Goal: Information Seeking & Learning: Check status

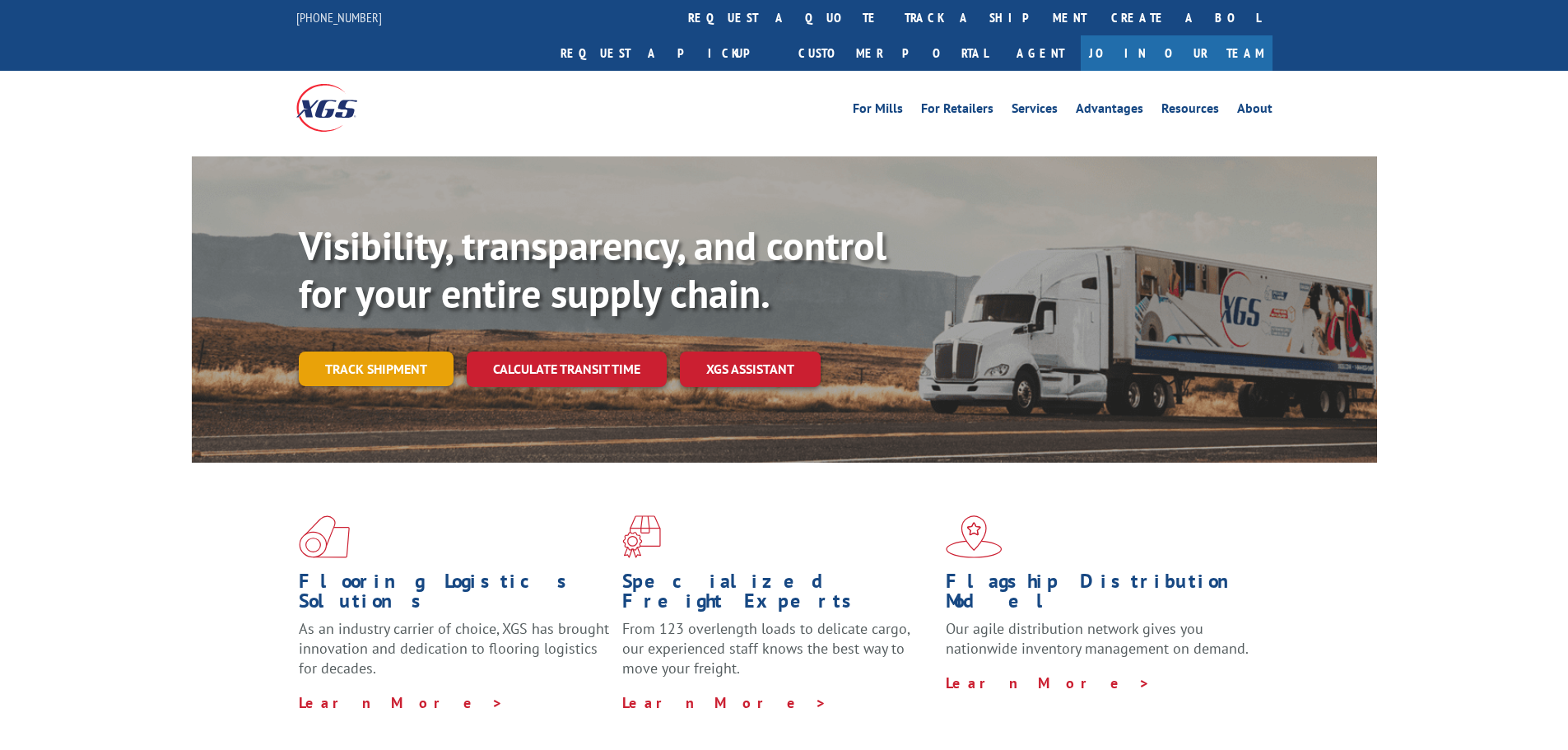
click at [420, 352] on link "Track shipment" at bounding box center [376, 369] width 155 height 34
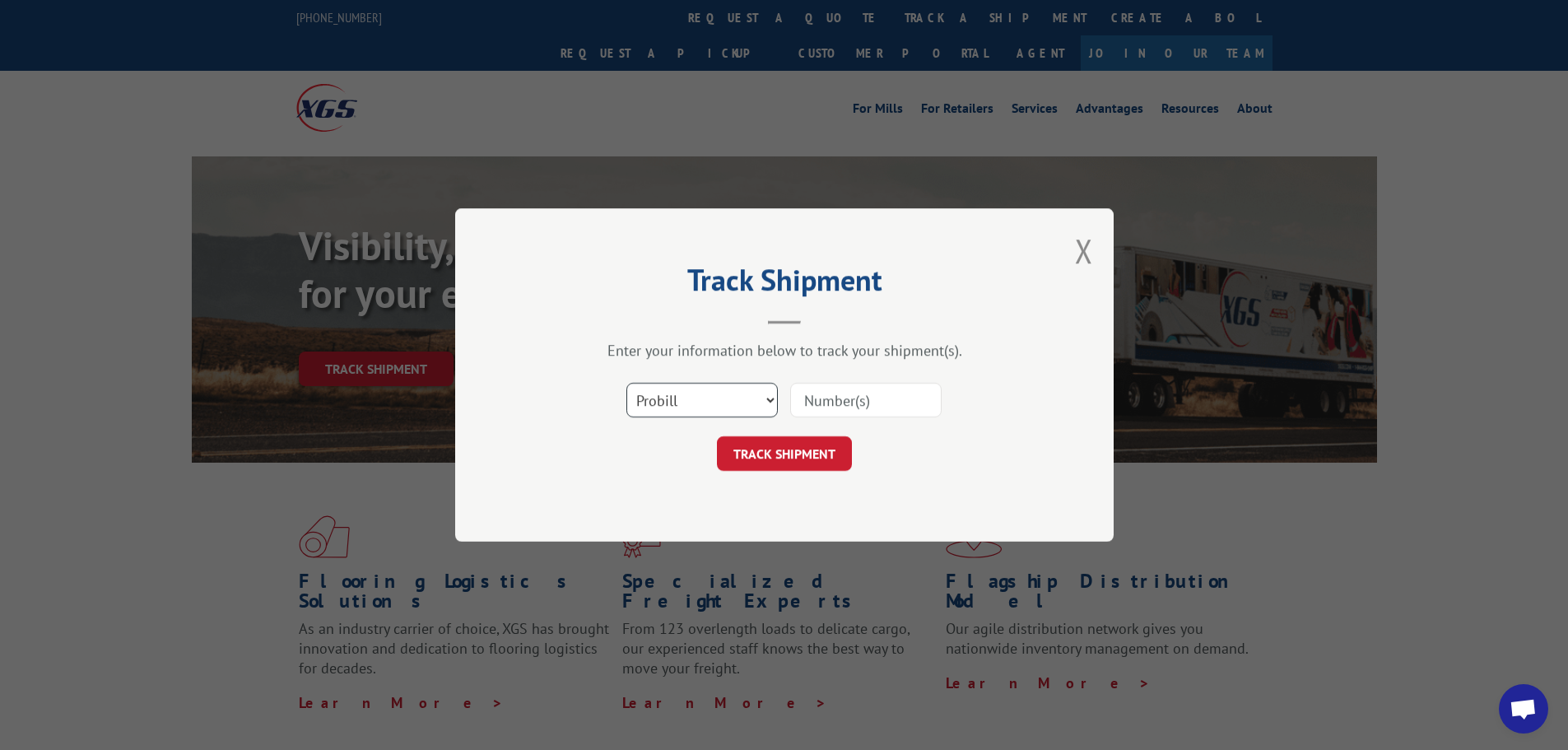
click at [768, 398] on select "Select category... Probill BOL PO" at bounding box center [702, 400] width 151 height 34
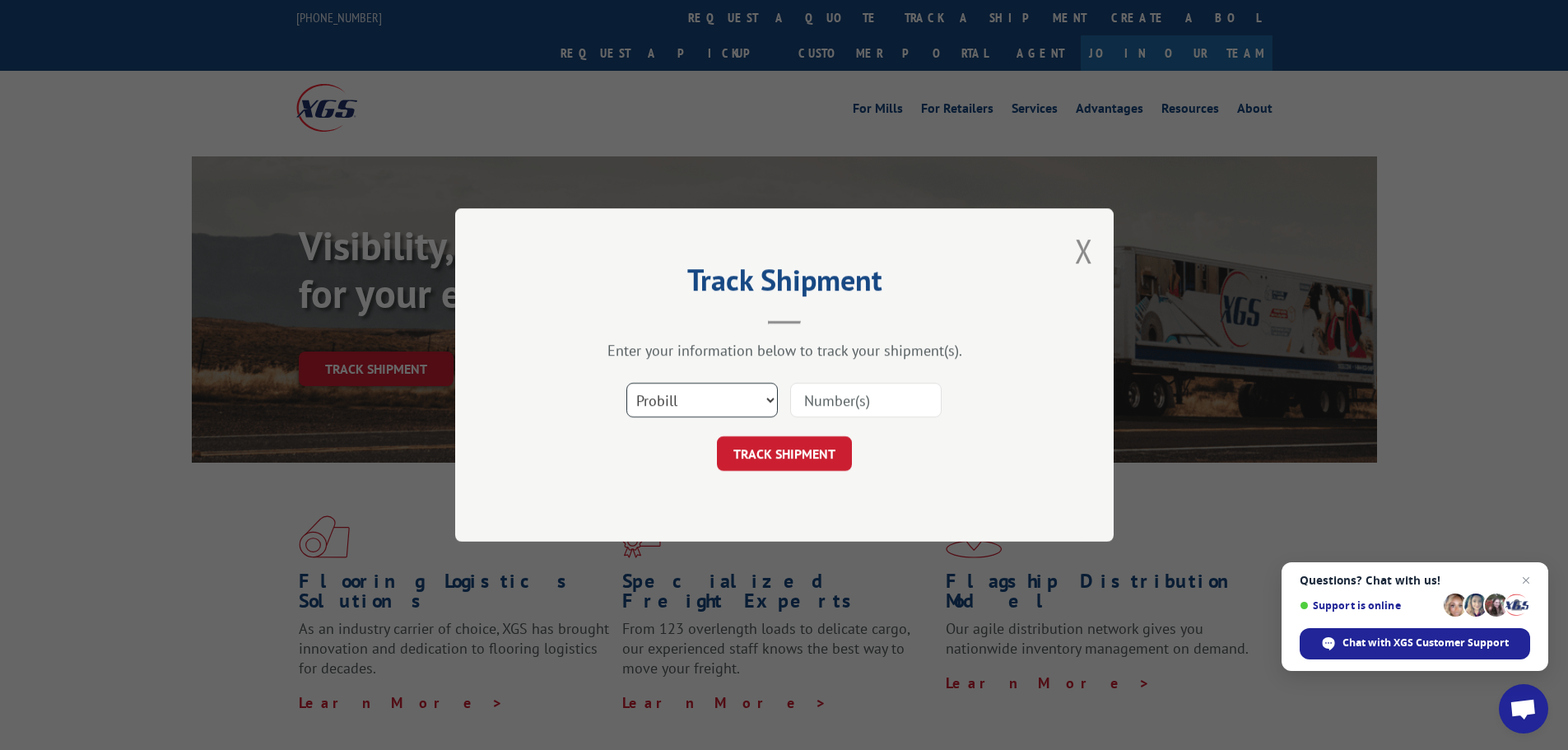
select select "bol"
click at [627, 383] on select "Select category... Probill BOL PO" at bounding box center [702, 400] width 151 height 34
click at [837, 401] on input at bounding box center [866, 400] width 151 height 34
type input "2821813"
click at [784, 445] on button "TRACK SHIPMENT" at bounding box center [784, 453] width 135 height 34
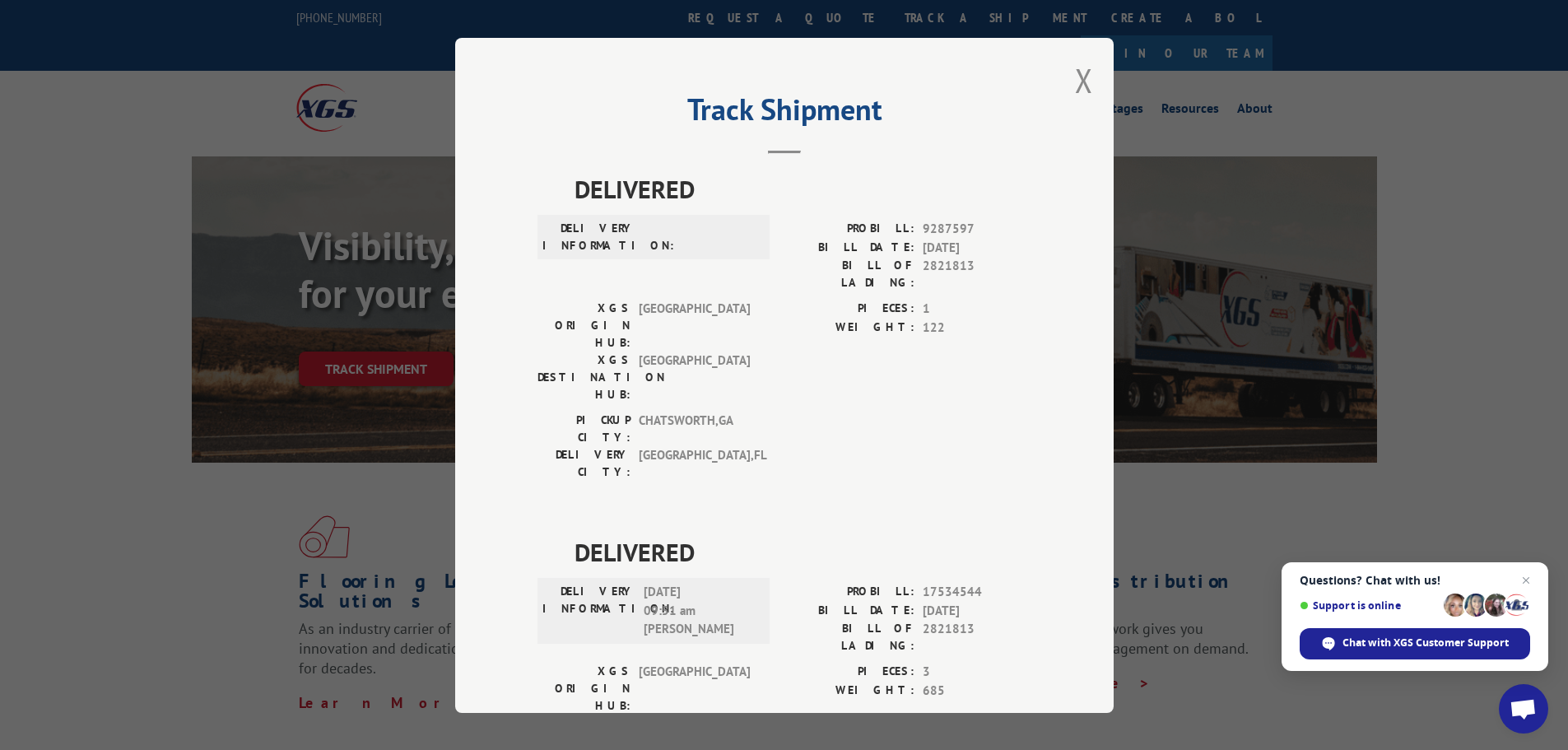
drag, startPoint x: 1085, startPoint y: 76, endPoint x: 899, endPoint y: 72, distance: 186.0
click at [1085, 76] on button "Close modal" at bounding box center [1084, 81] width 18 height 44
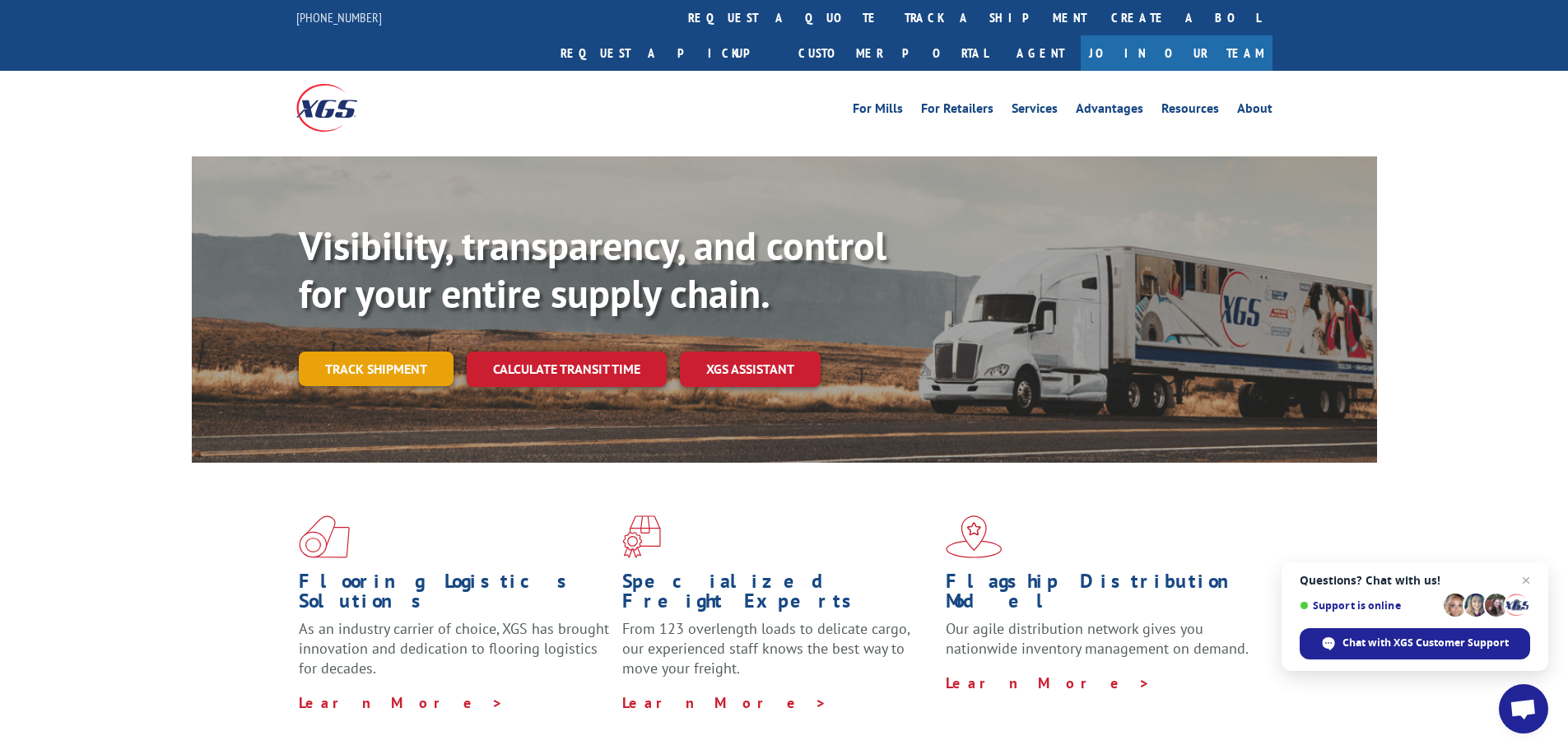
click at [364, 352] on link "Track shipment" at bounding box center [376, 369] width 155 height 34
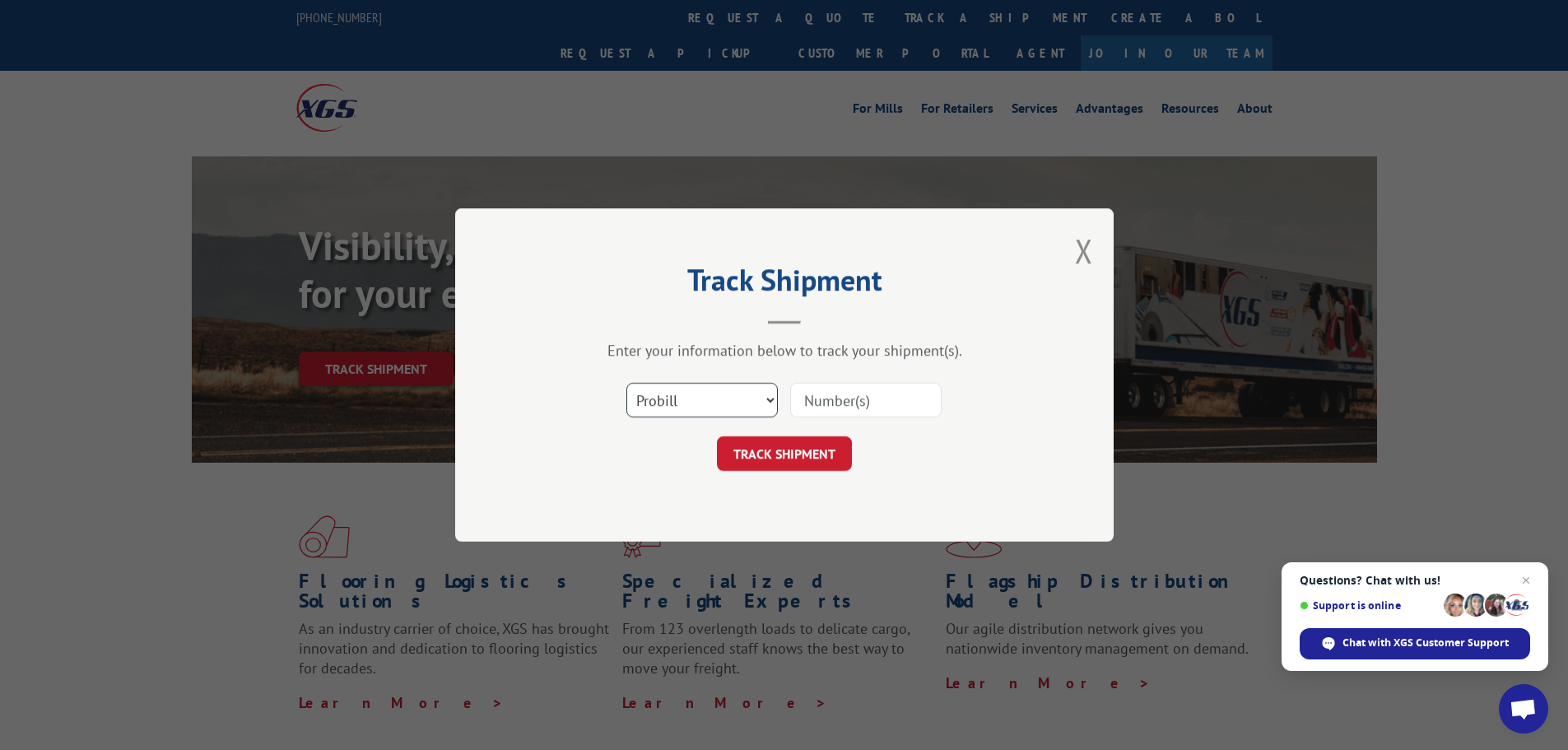
click at [763, 397] on select "Select category... Probill BOL PO" at bounding box center [702, 400] width 151 height 34
select select "bol"
click at [627, 383] on select "Select category... Probill BOL PO" at bounding box center [702, 400] width 151 height 34
click at [891, 399] on input at bounding box center [866, 400] width 151 height 34
type input "2844109"
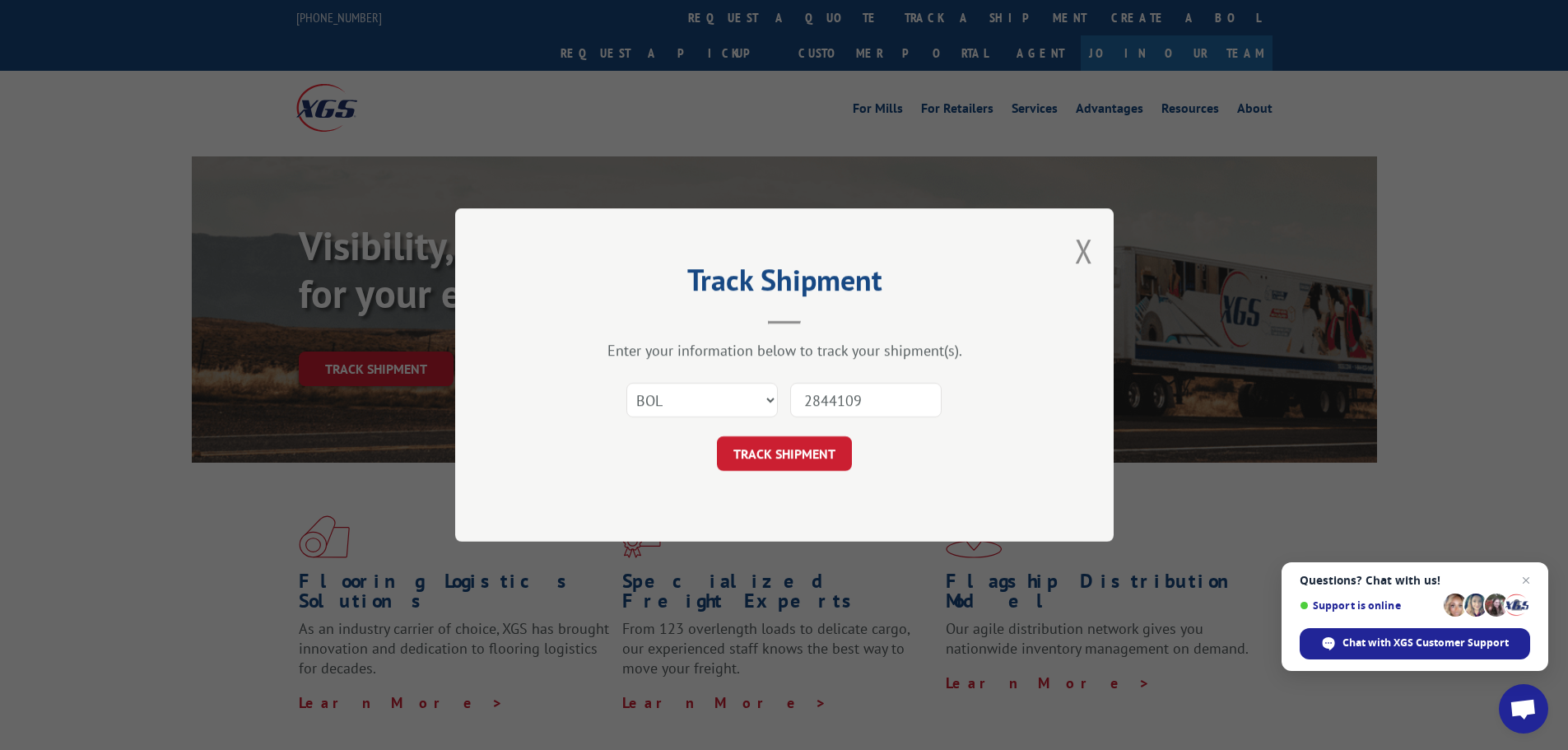
click at [764, 455] on button "TRACK SHIPMENT" at bounding box center [784, 453] width 135 height 34
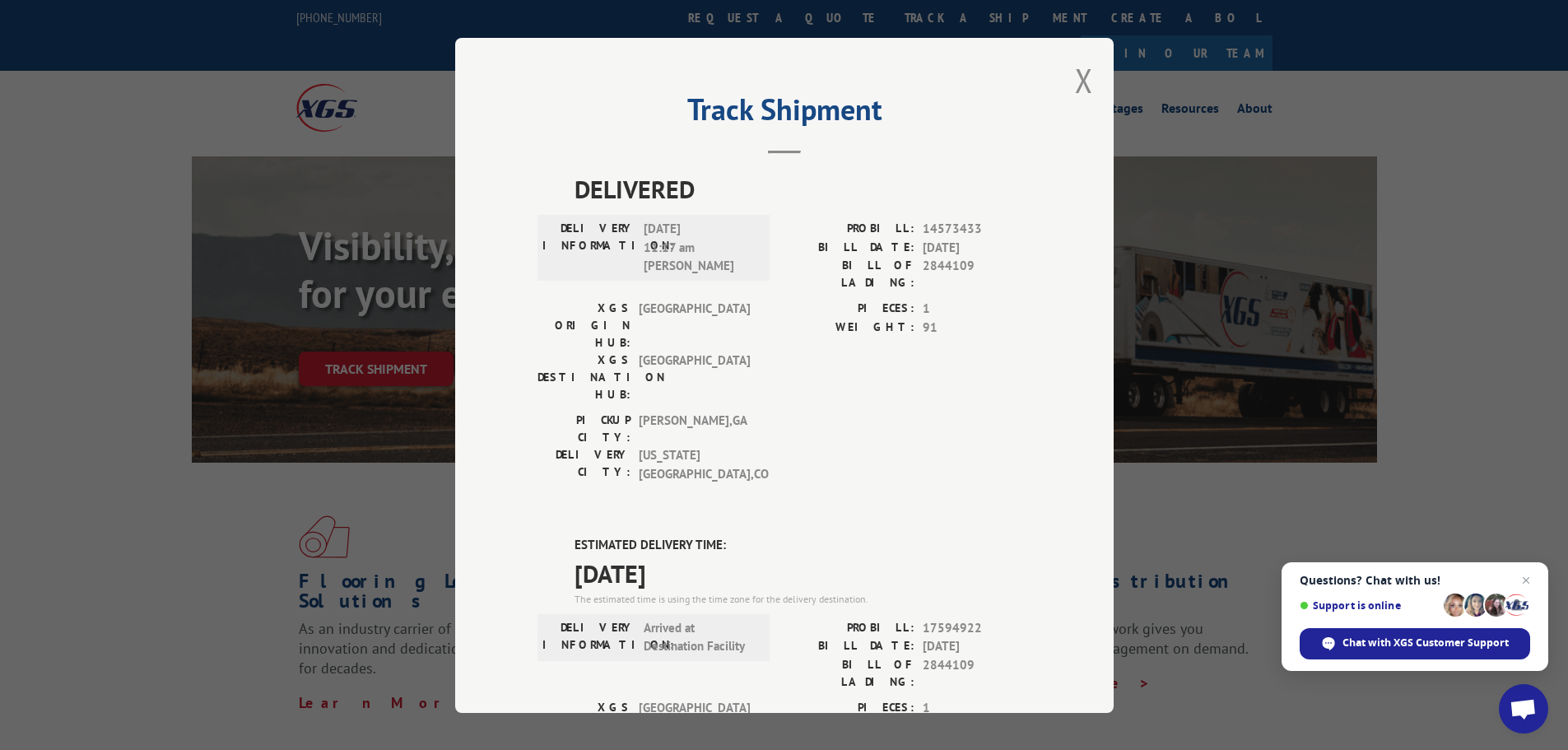
drag, startPoint x: 887, startPoint y: 76, endPoint x: 438, endPoint y: 189, distance: 463.0
click at [438, 189] on div "Track Shipment DELIVERED DELIVERY INFORMATION: [DATE] 11:17 am [PERSON_NAME]: 1…" at bounding box center [784, 375] width 1568 height 750
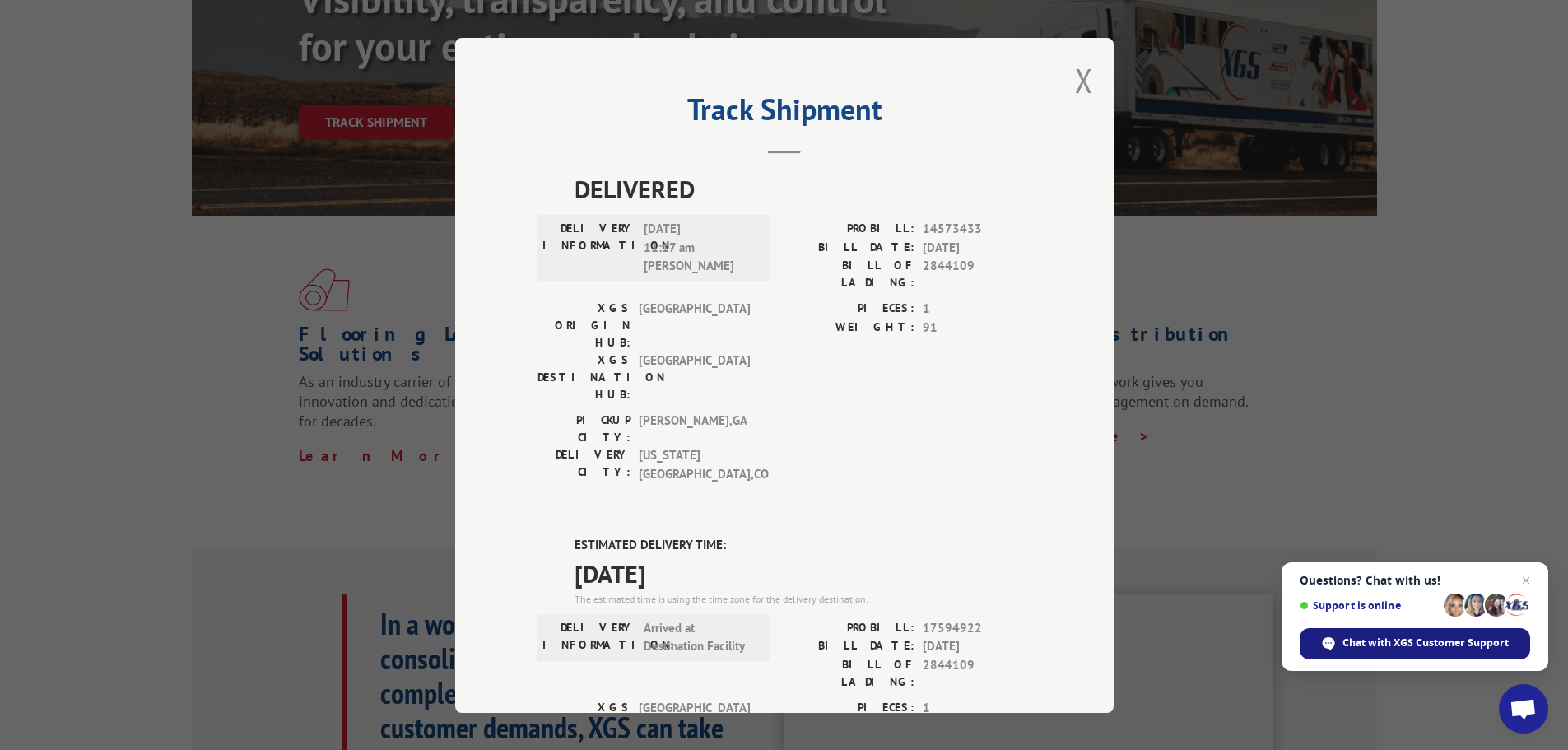
click at [1338, 641] on div "Chat with XGS Customer Support" at bounding box center [1415, 643] width 230 height 31
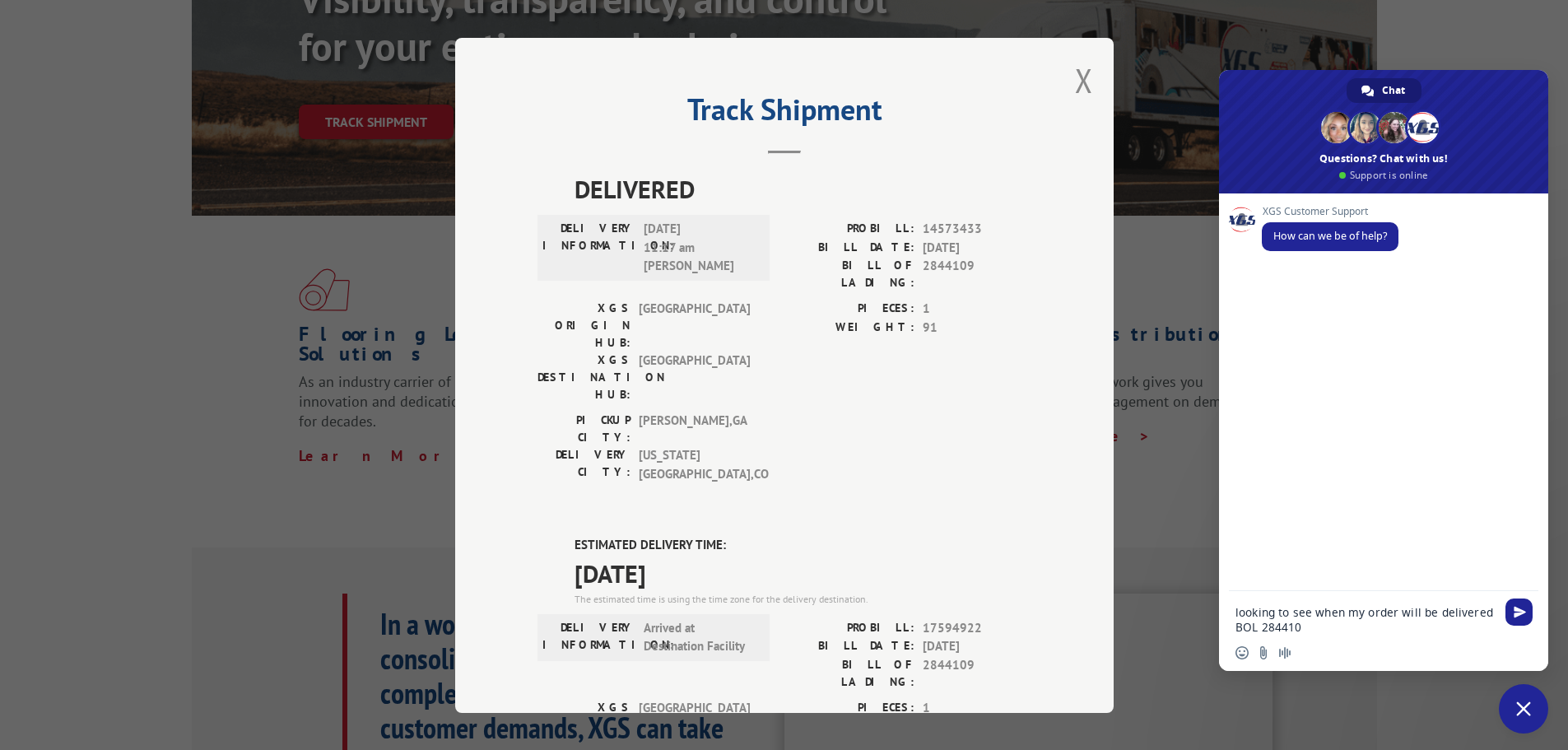
type textarea "looking to see when my order will be delivered BOL 2844109"
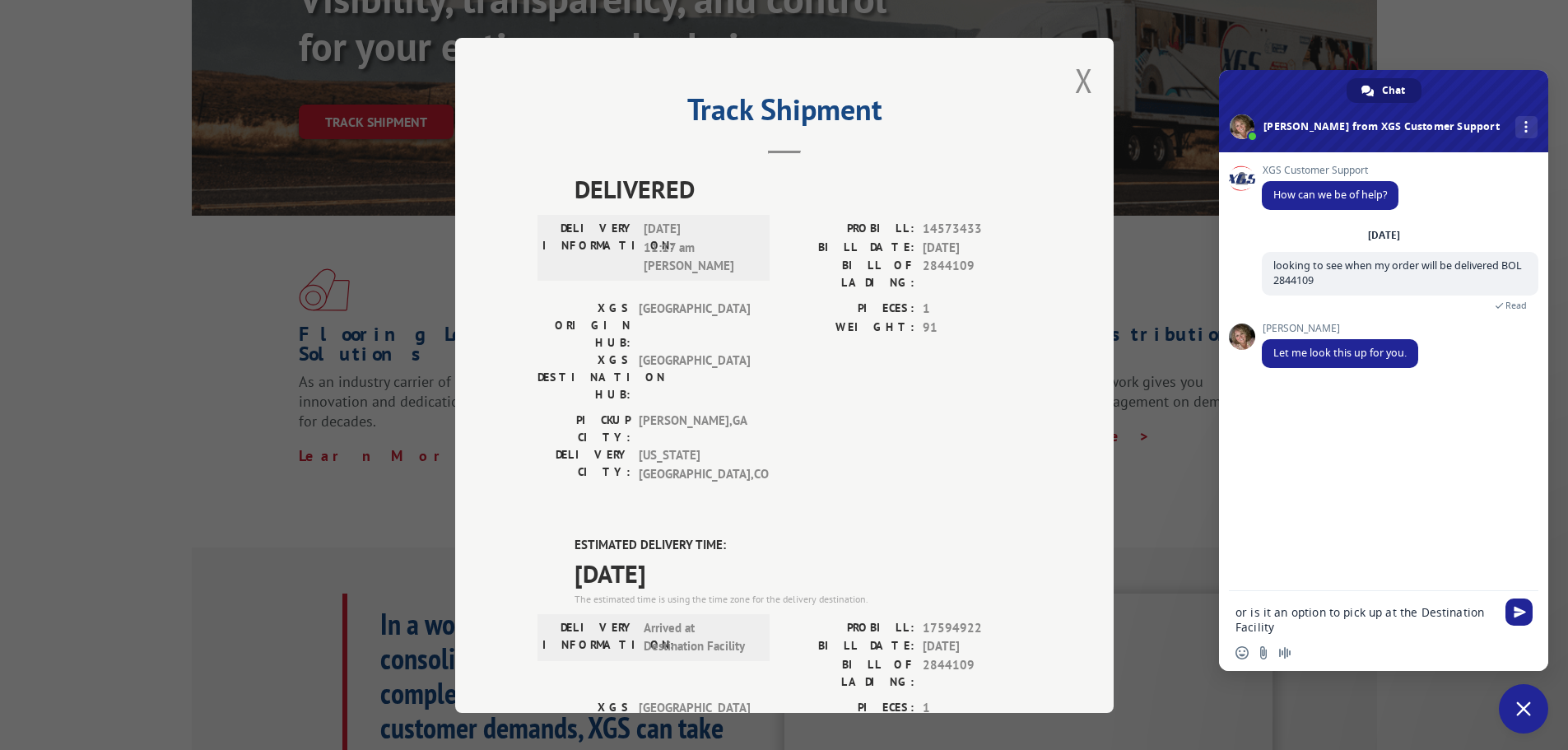
type textarea "or is it an option to pick up at the Destination Facility?"
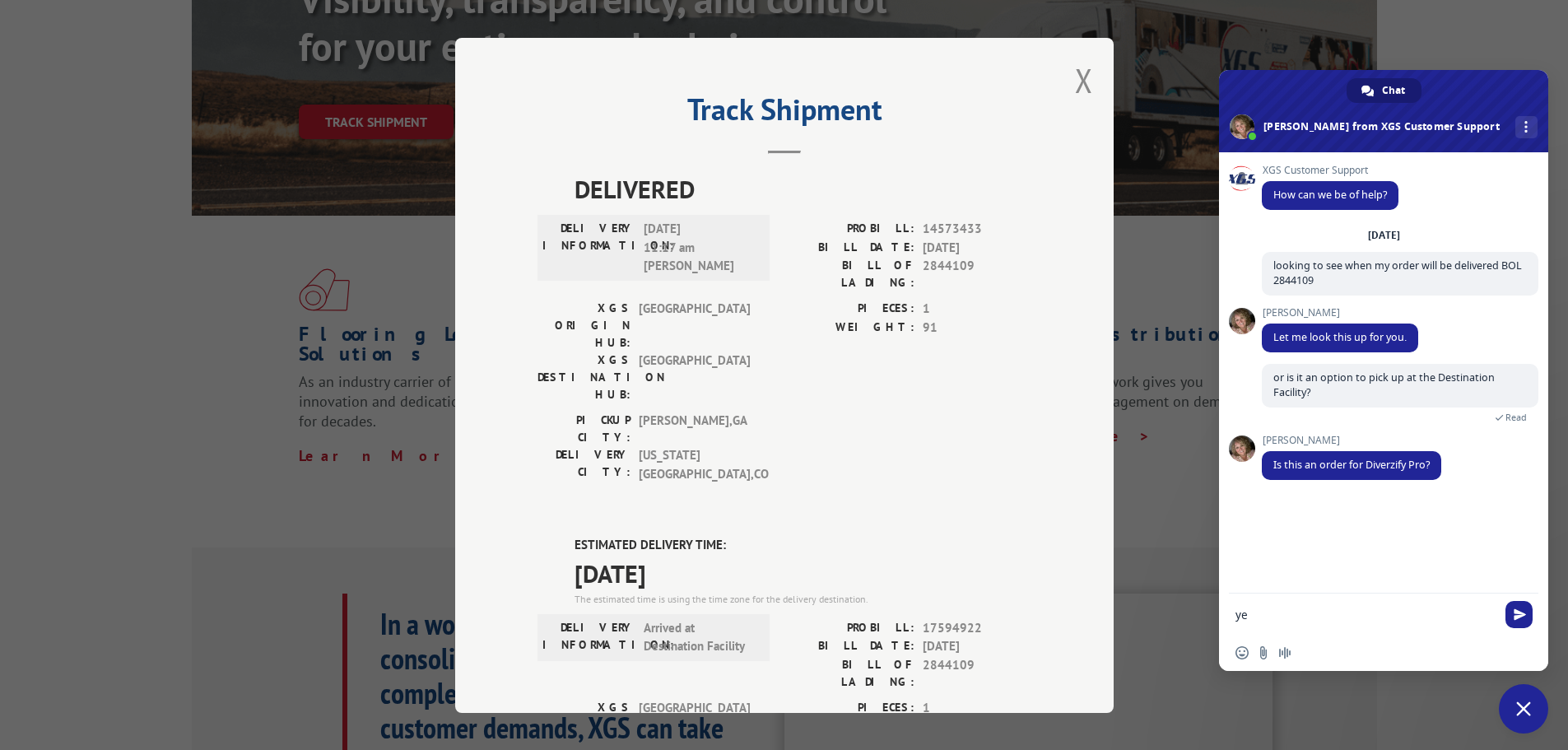
type textarea "yes"
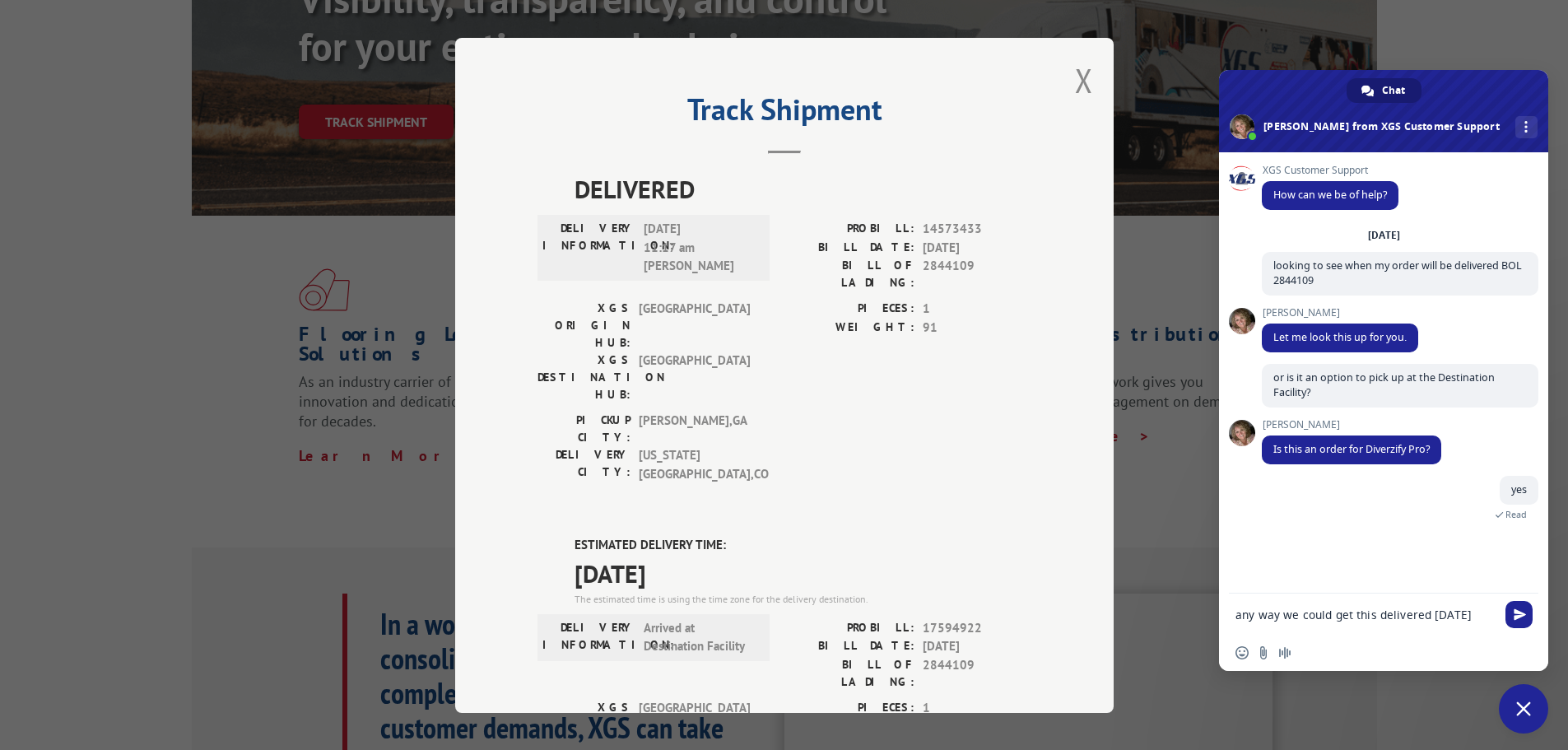
type textarea "any way we could get this delivered [DATE]?"
type textarea "T"
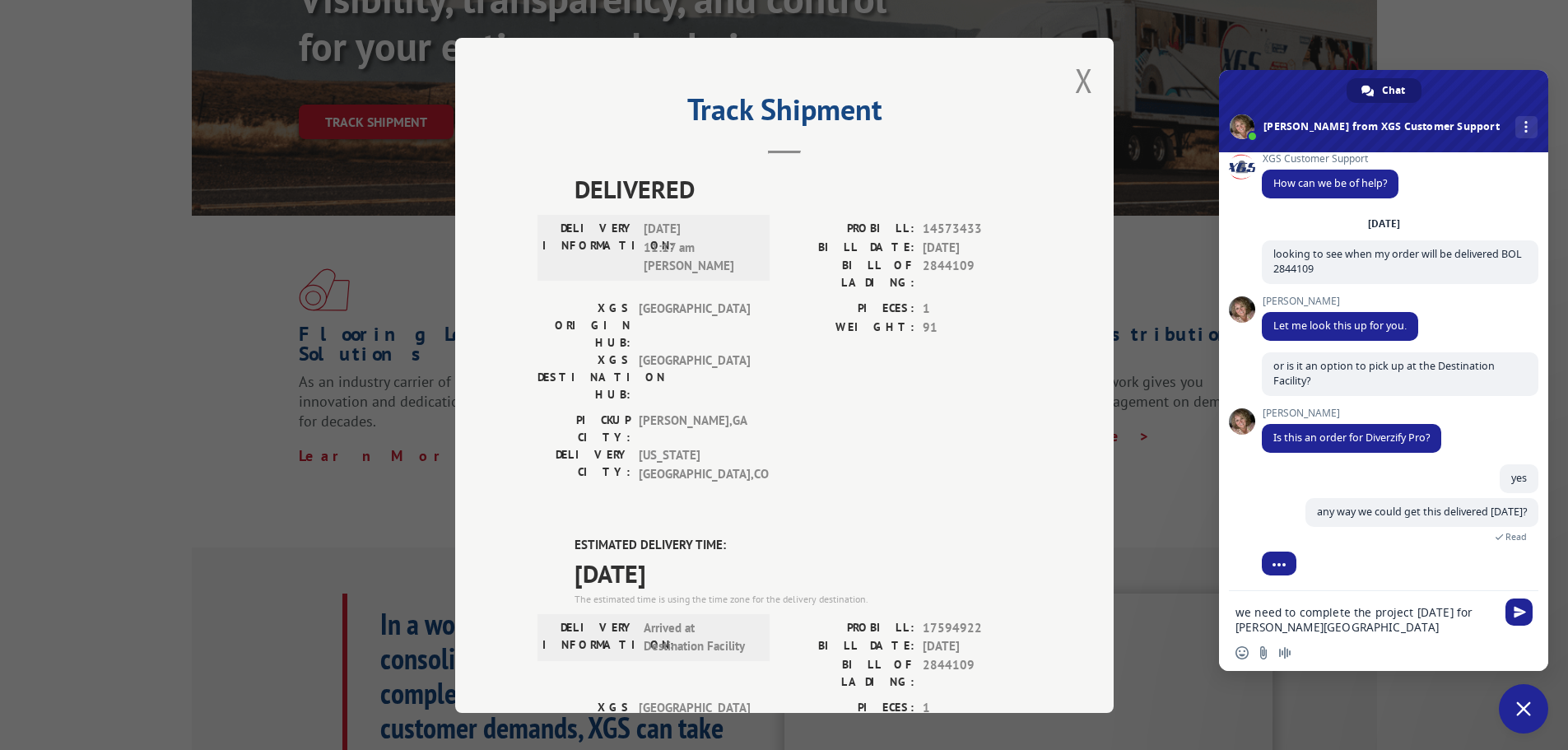
type textarea "we need to complete the project [DATE] for [PERSON_NAME][GEOGRAPHIC_DATA][MEDIC…"
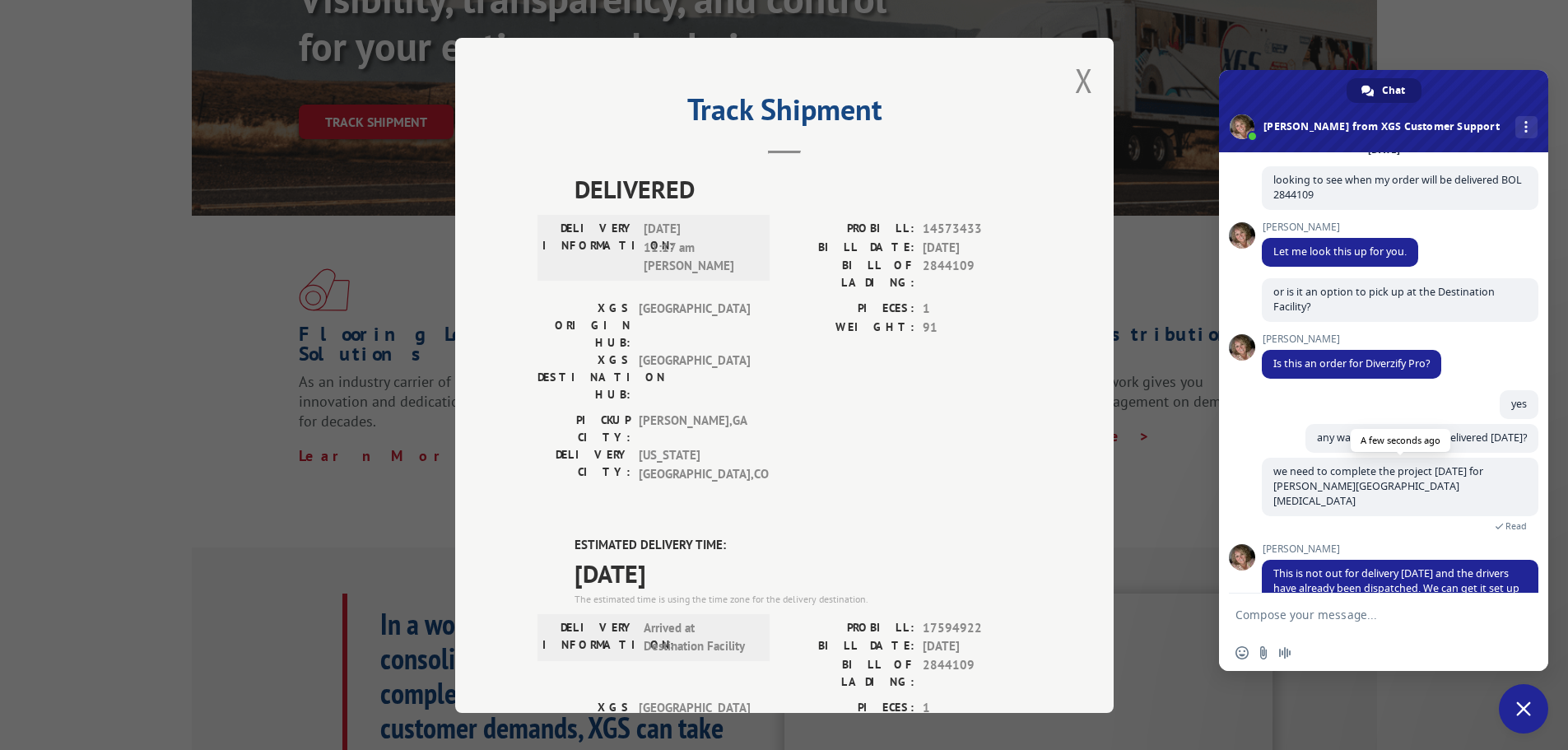
scroll to position [129, 0]
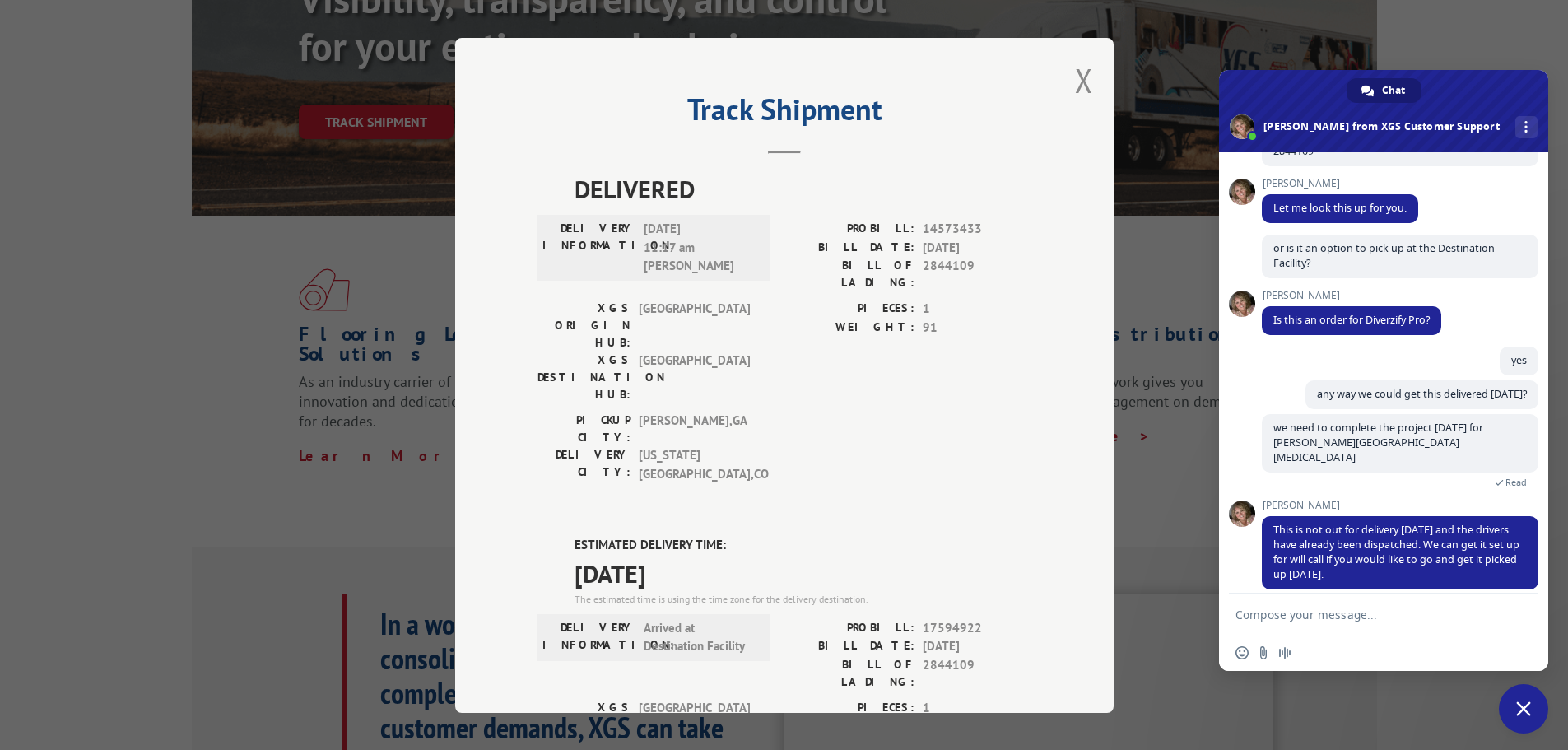
click at [1284, 616] on textarea "Compose your message..." at bounding box center [1366, 615] width 260 height 15
type textarea "can you tell me where the facility is located?"
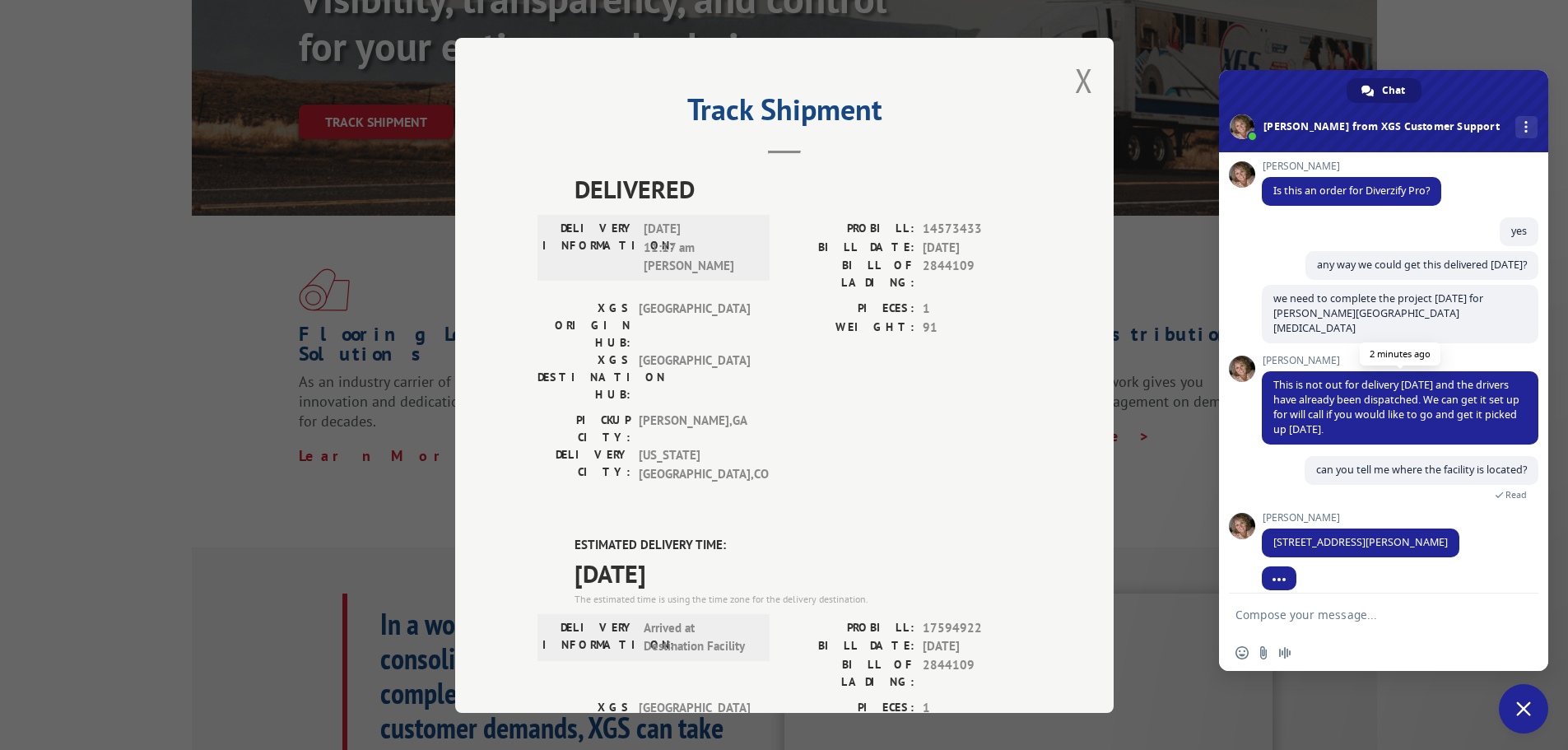
scroll to position [259, 0]
click at [1258, 613] on textarea "Compose your message..." at bounding box center [1366, 615] width 260 height 15
type textarea "otherwise they are delivering [DATE]??"
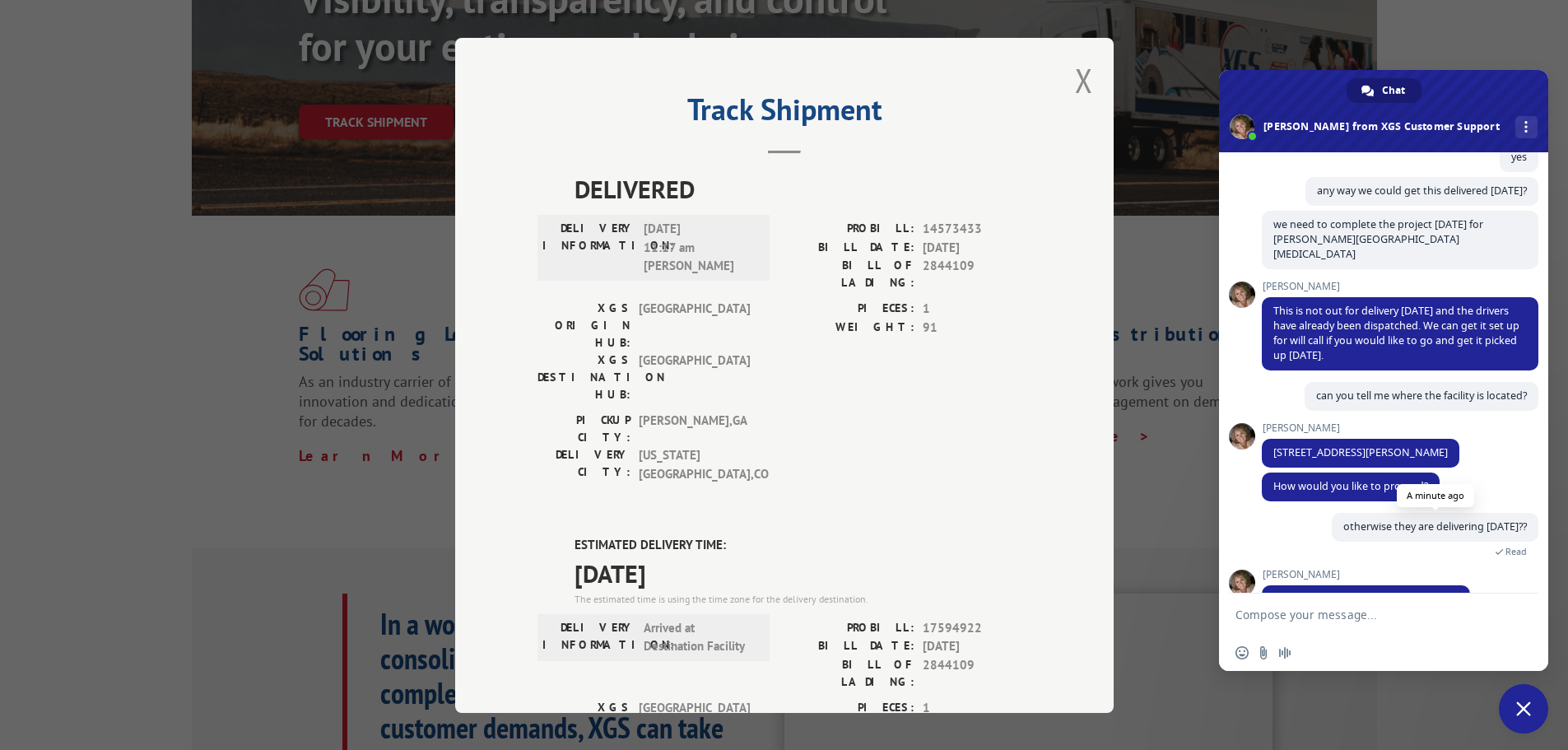
scroll to position [357, 0]
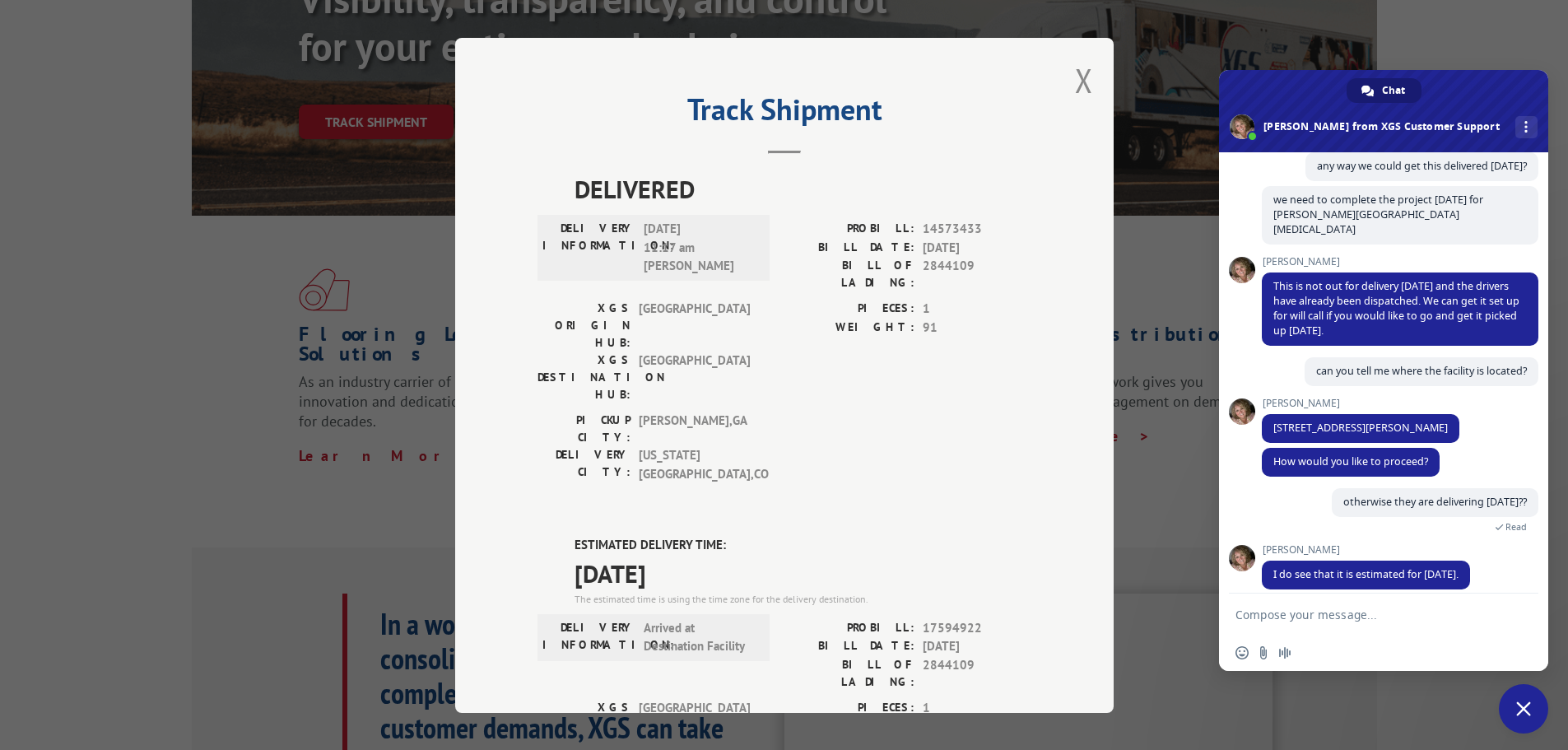
click at [1244, 615] on textarea "Compose your message..." at bounding box center [1366, 615] width 260 height 15
type textarea "can we get very early delivery?"
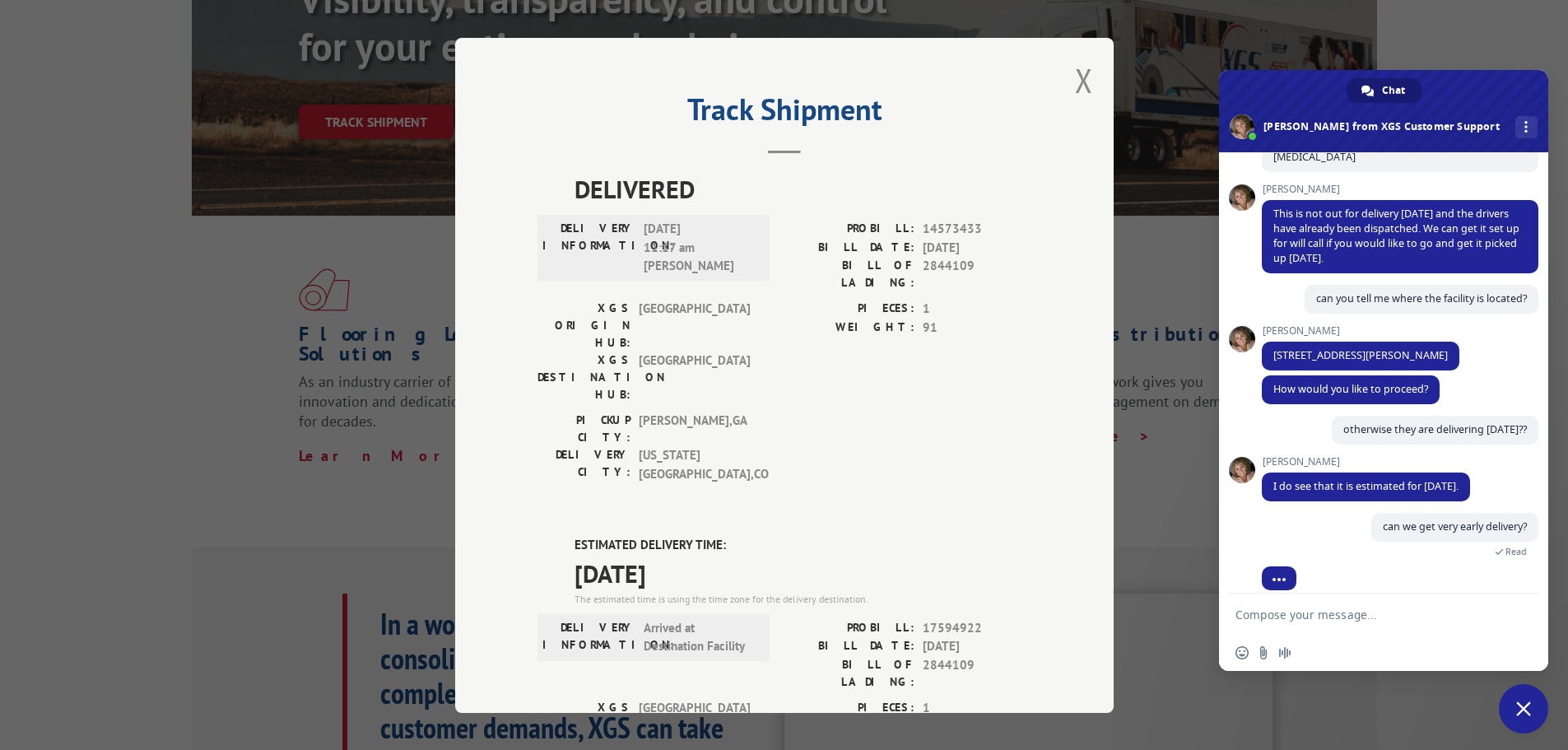
scroll to position [469, 0]
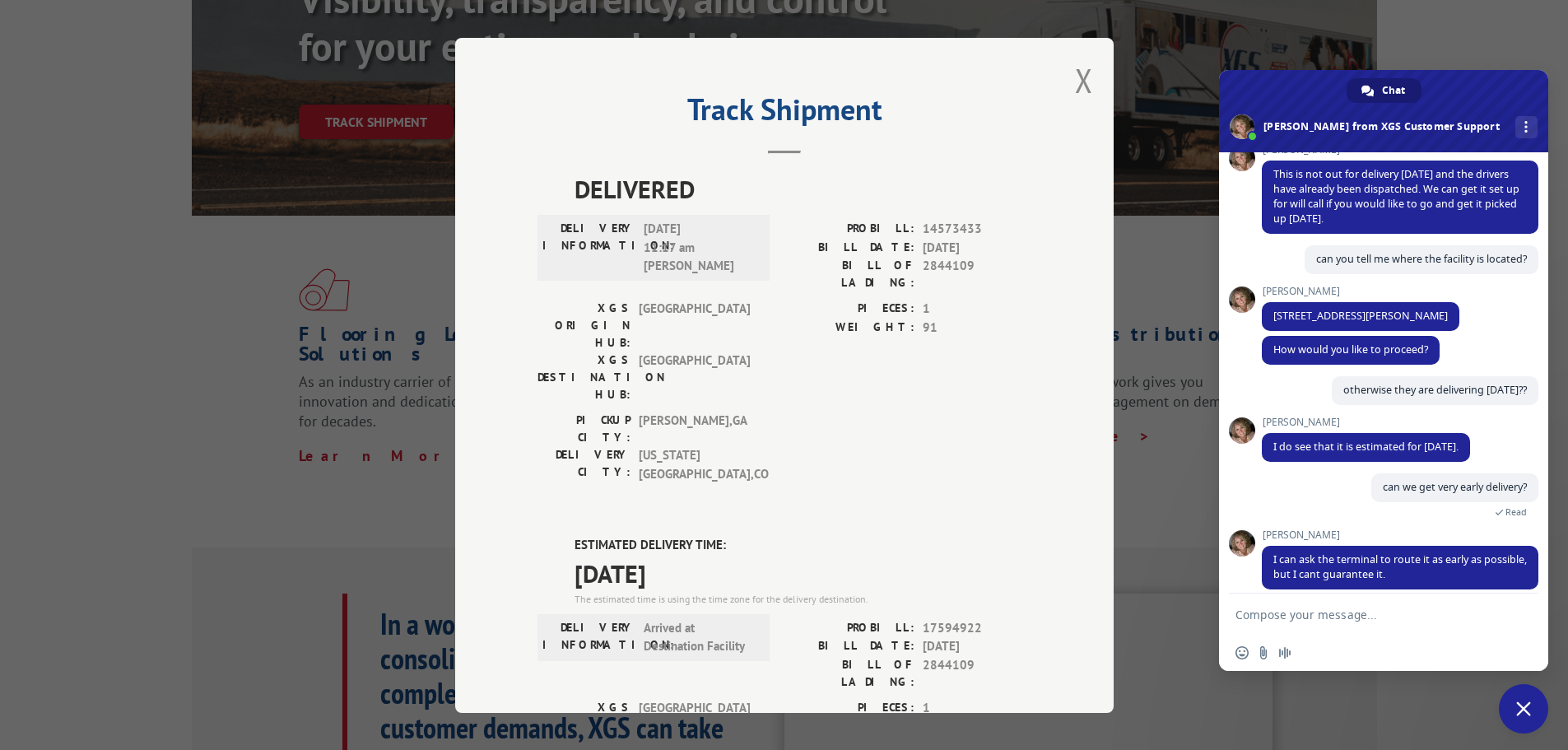
type textarea "ok, we"
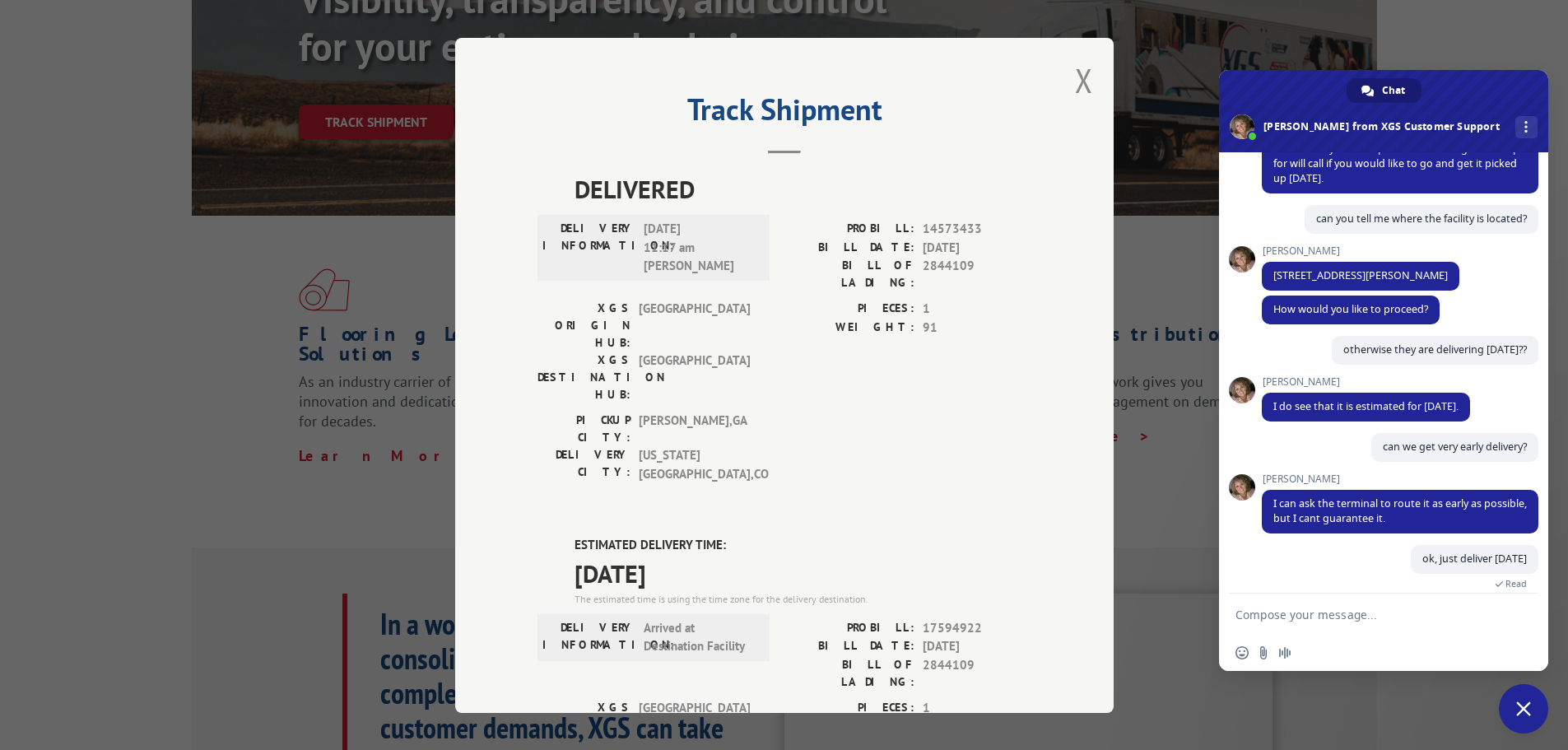
click at [1287, 612] on textarea "Compose your message..." at bounding box center [1366, 615] width 260 height 15
type textarea "thanks for your help"
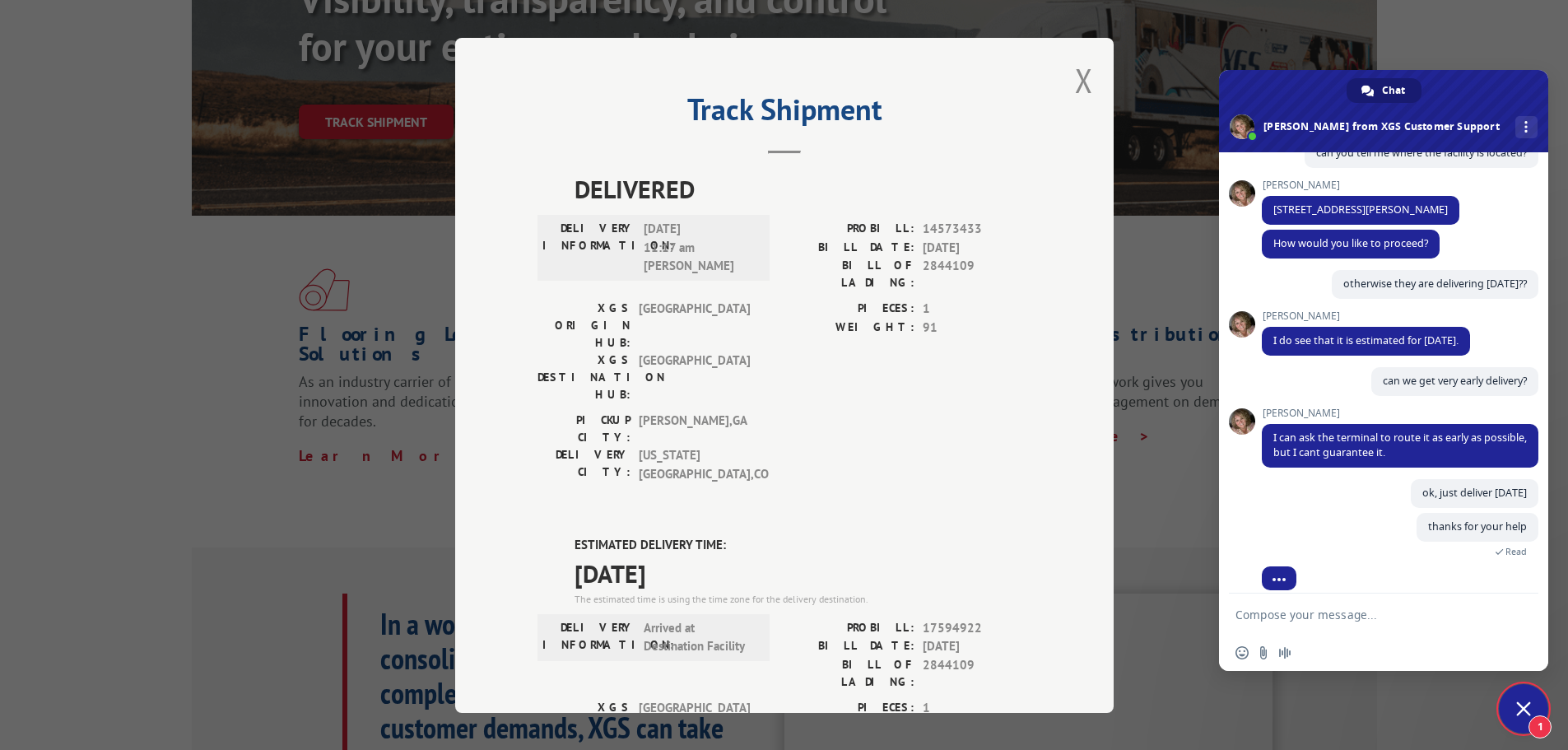
scroll to position [644, 0]
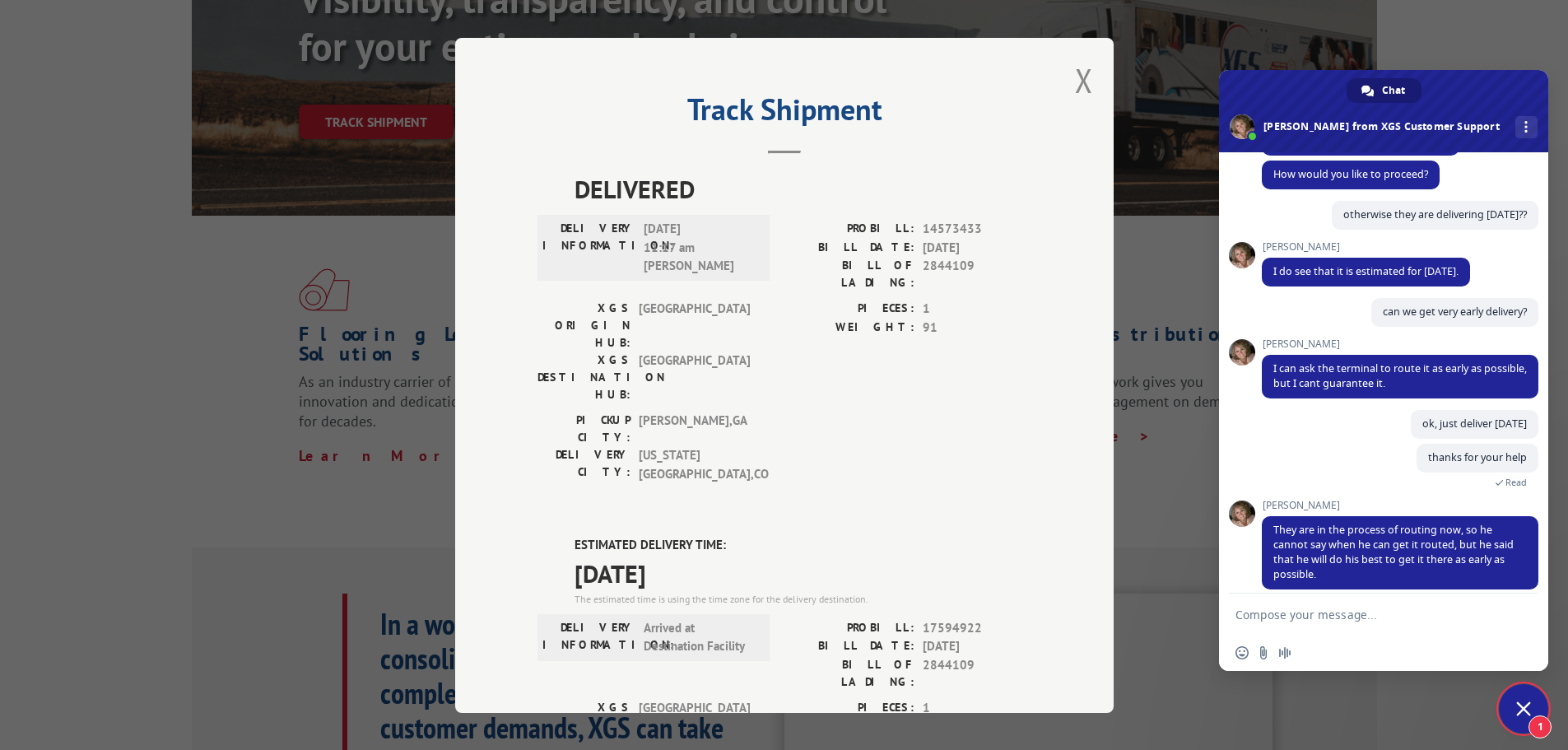
click at [1303, 613] on textarea "Compose your message..." at bounding box center [1366, 615] width 260 height 15
type textarea "very much appreciated"
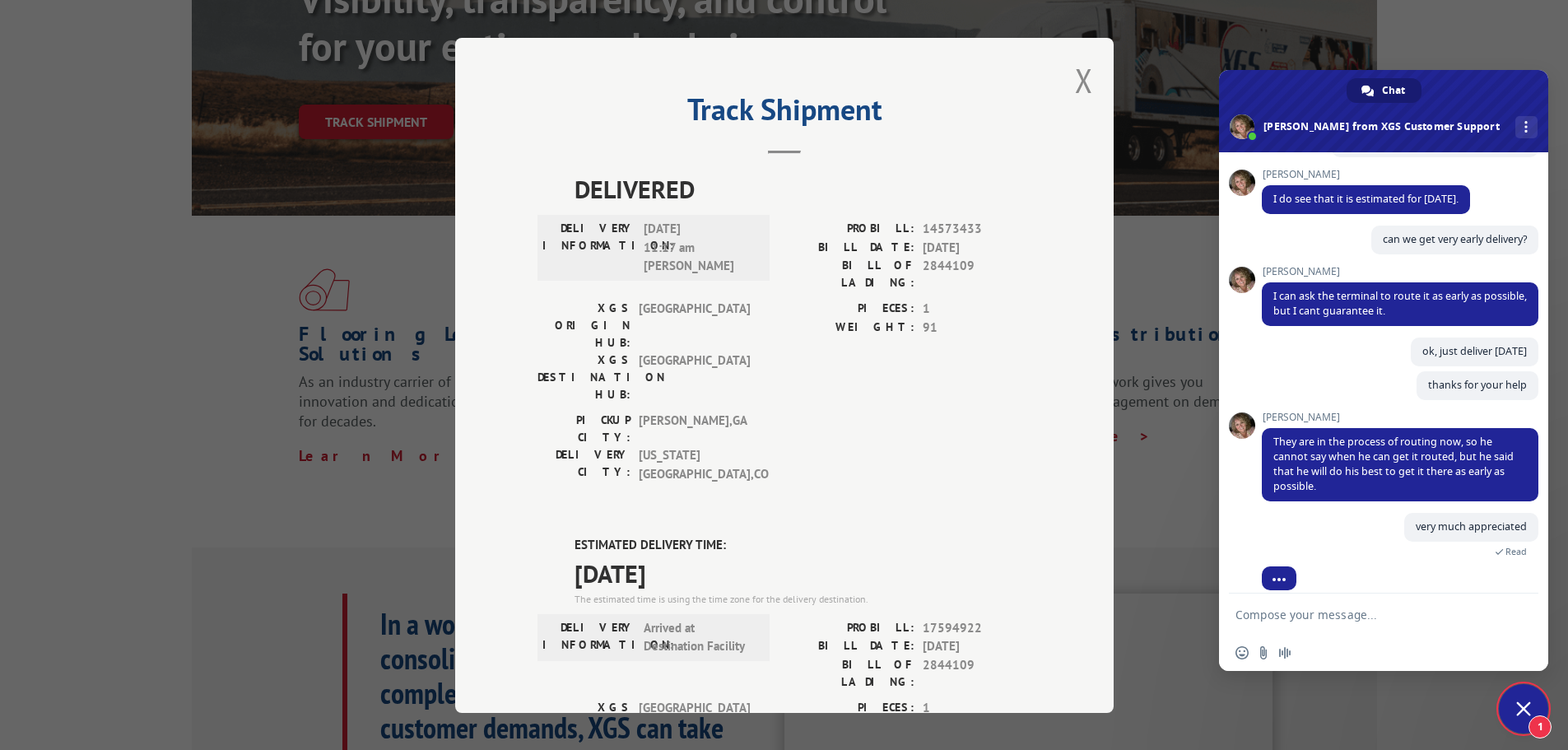
scroll to position [757, 0]
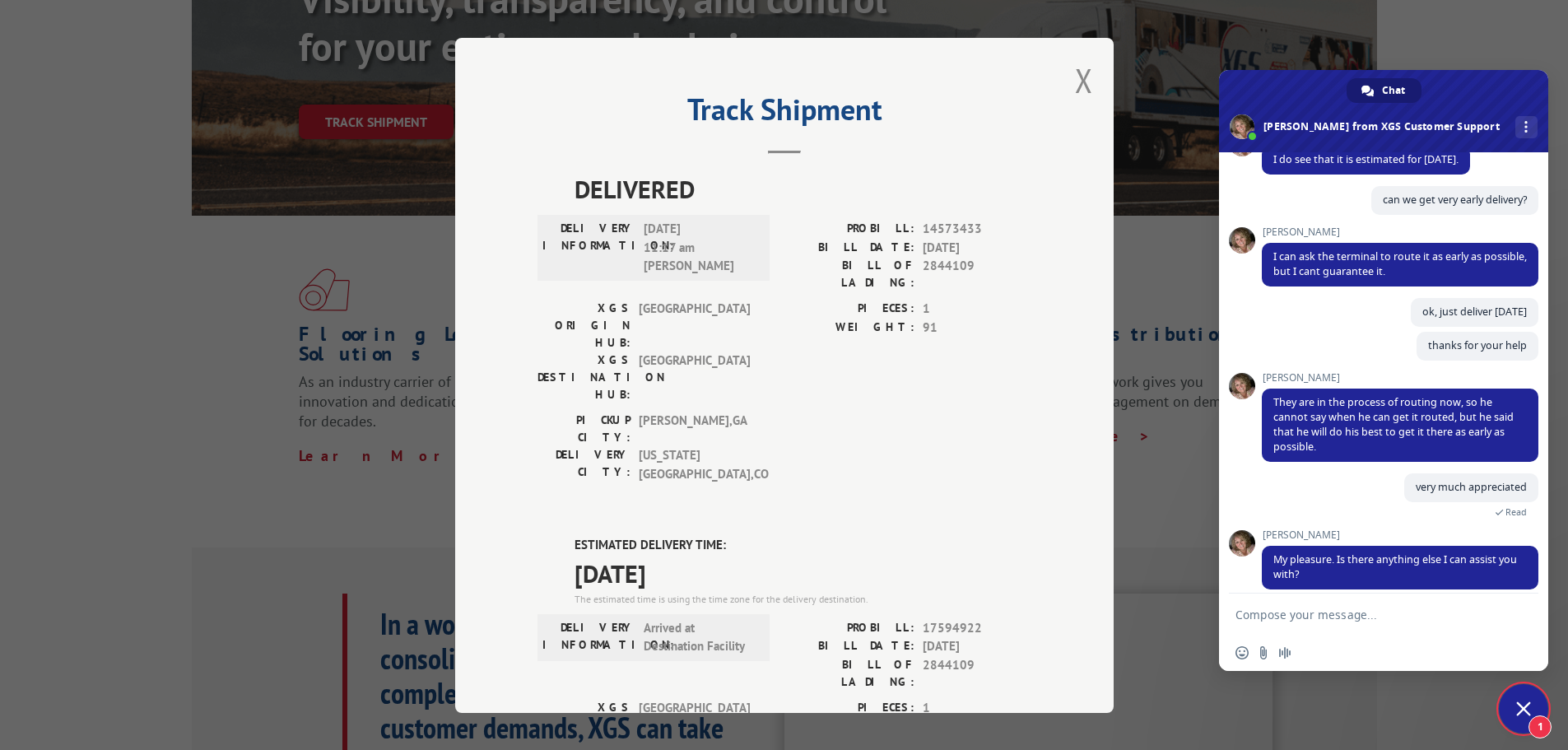
click at [1275, 610] on textarea "Compose your message..." at bounding box center [1366, 615] width 260 height 15
click at [1514, 703] on span "Close chat" at bounding box center [1523, 709] width 50 height 50
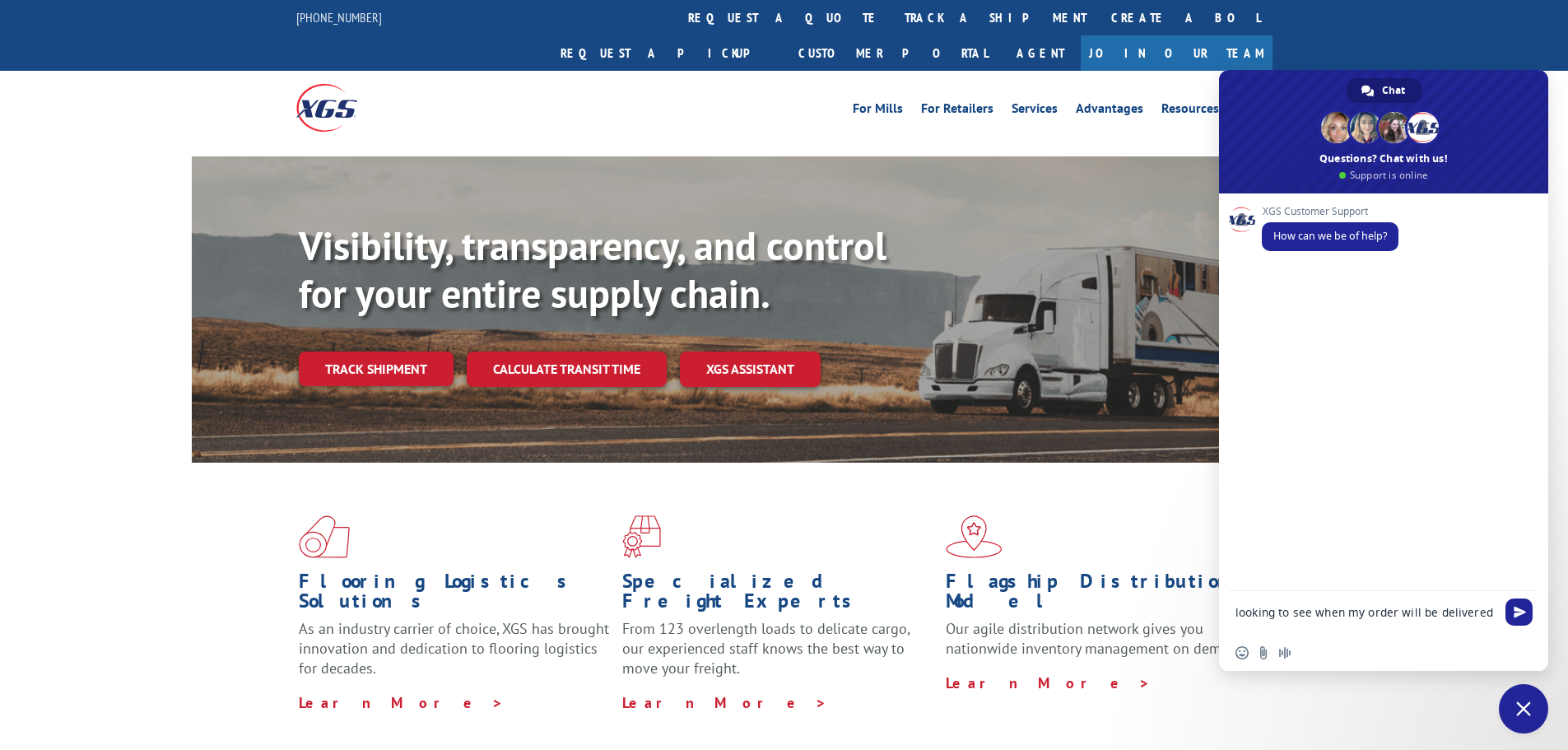
type textarea "looking to see when my order will be delivered BOL"
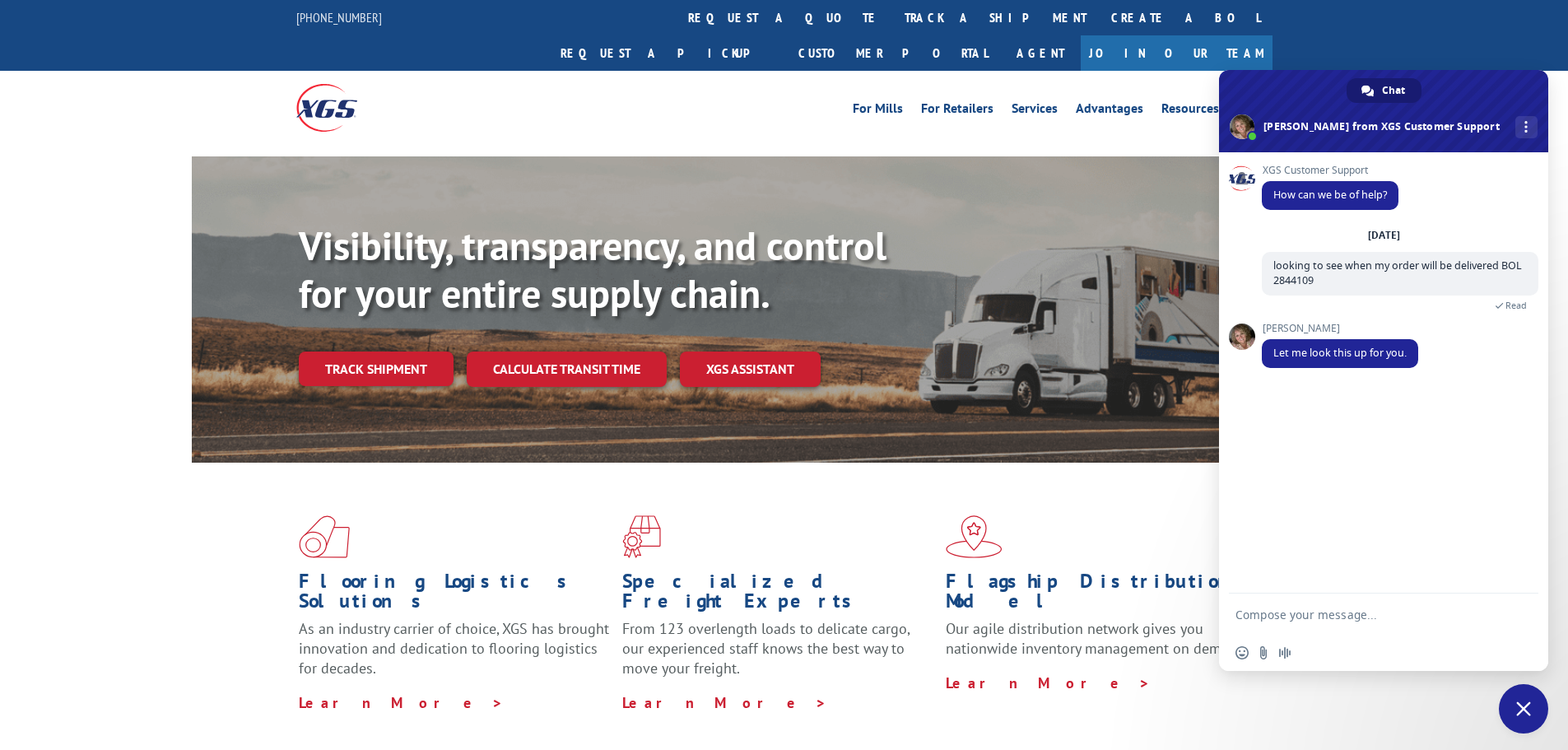
type textarea "or is it an option to pick up"
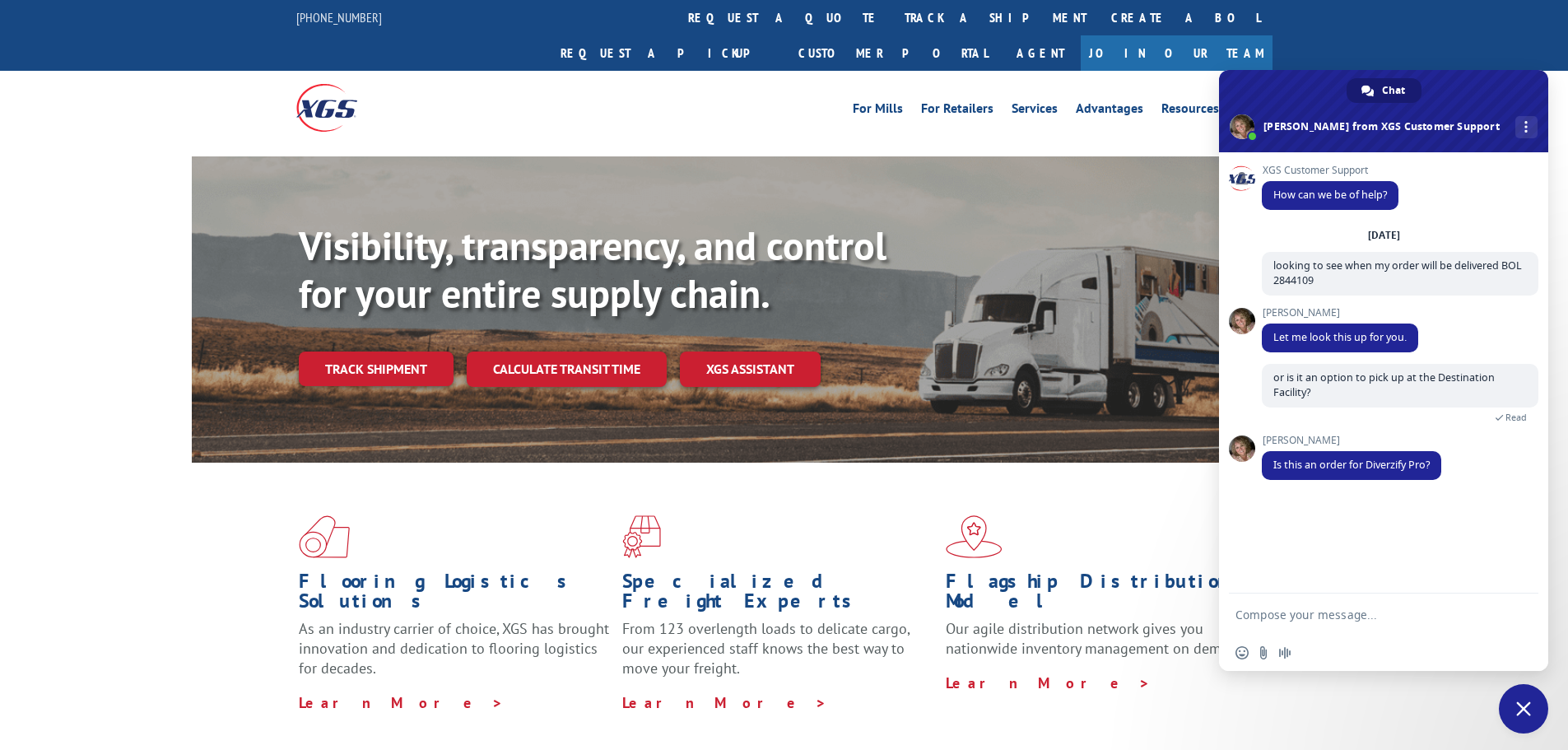
type textarea "yes"
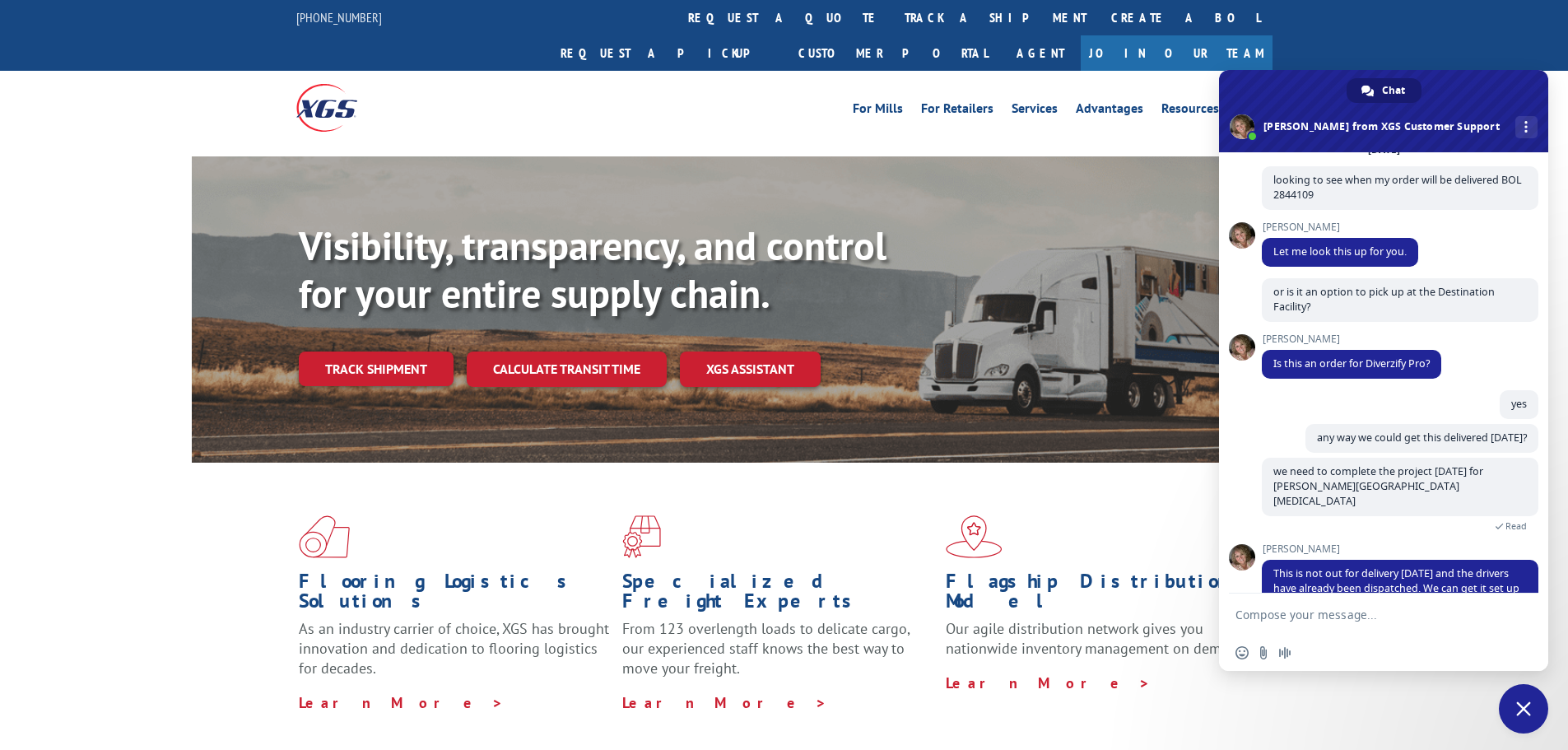
scroll to position [129, 0]
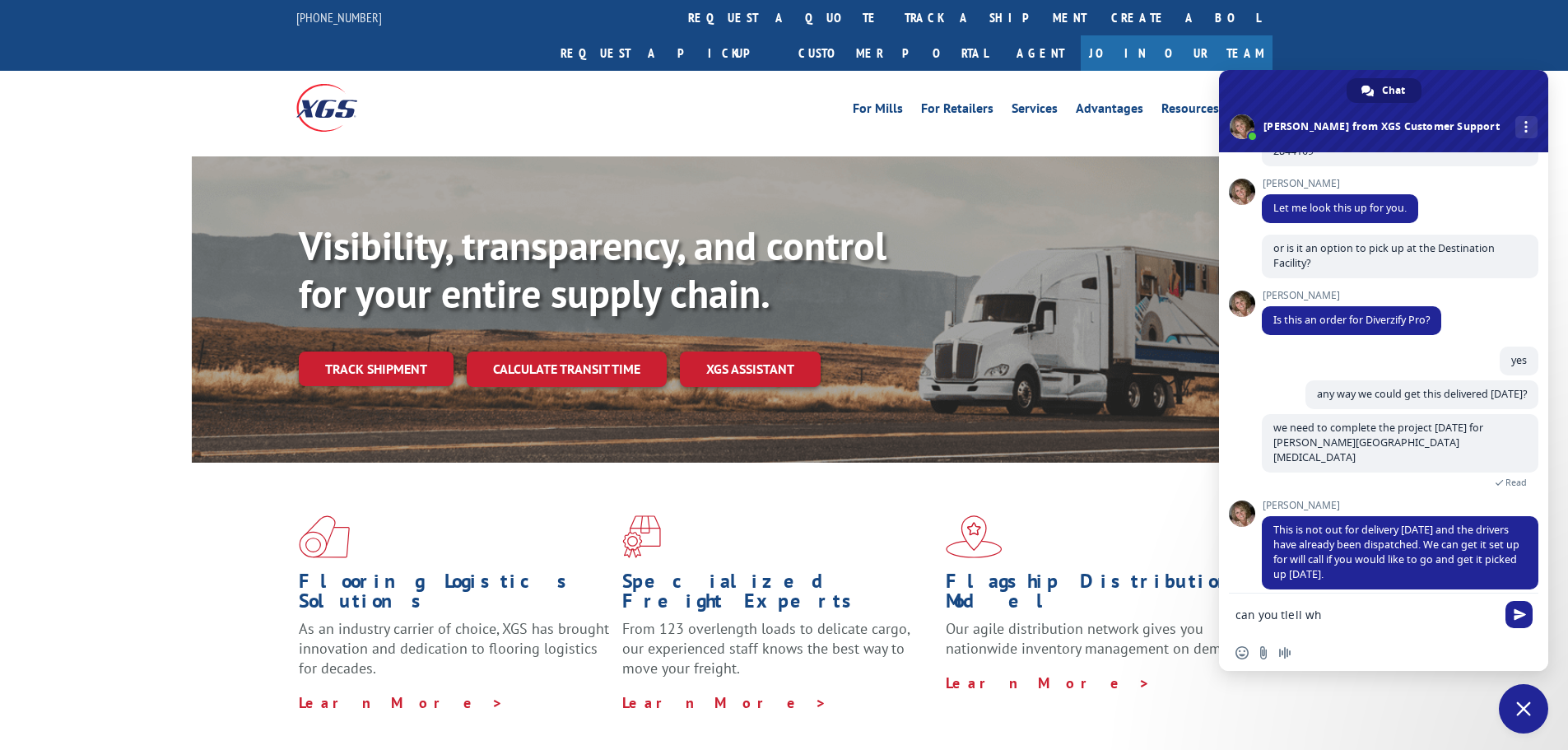
type textarea "can you tl"
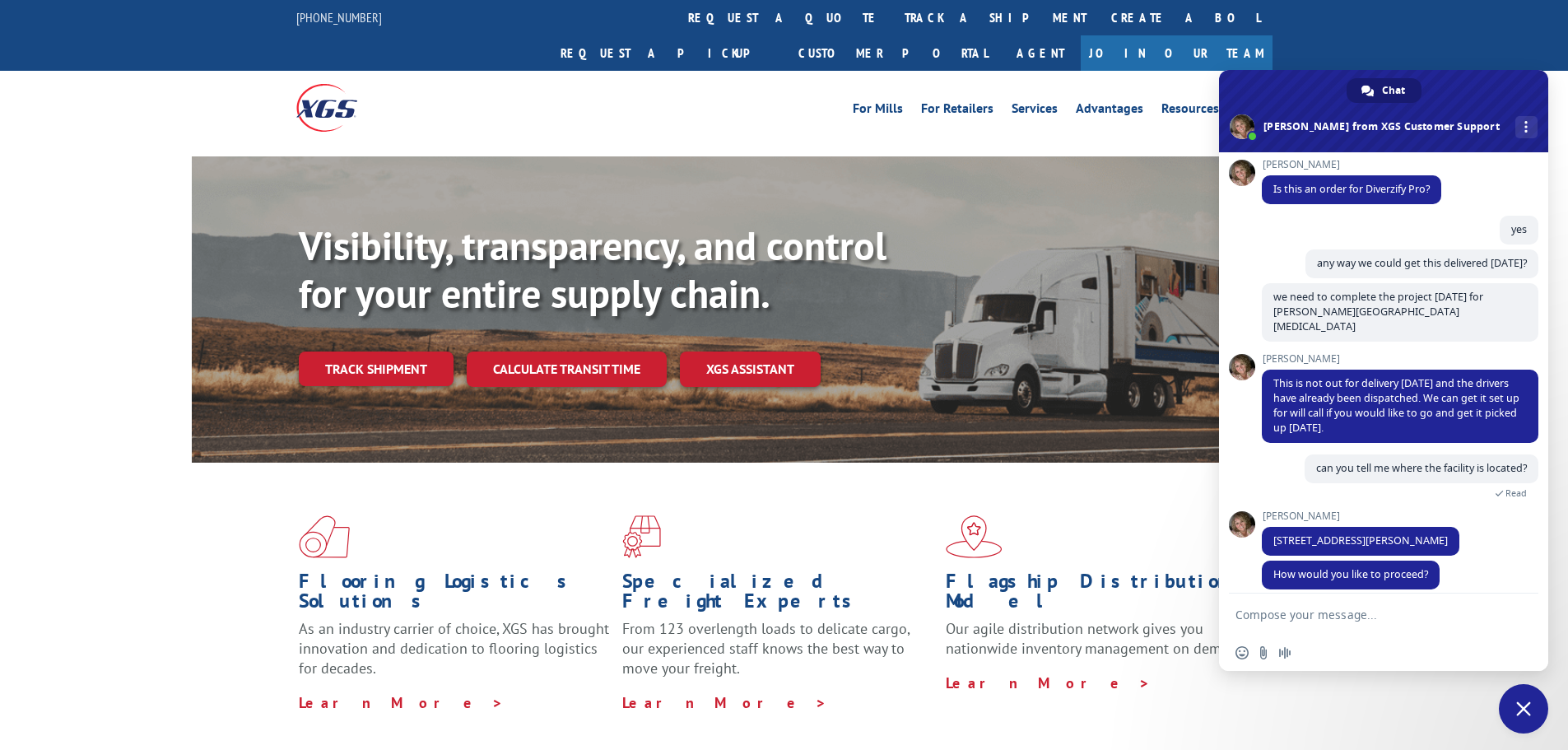
scroll to position [259, 0]
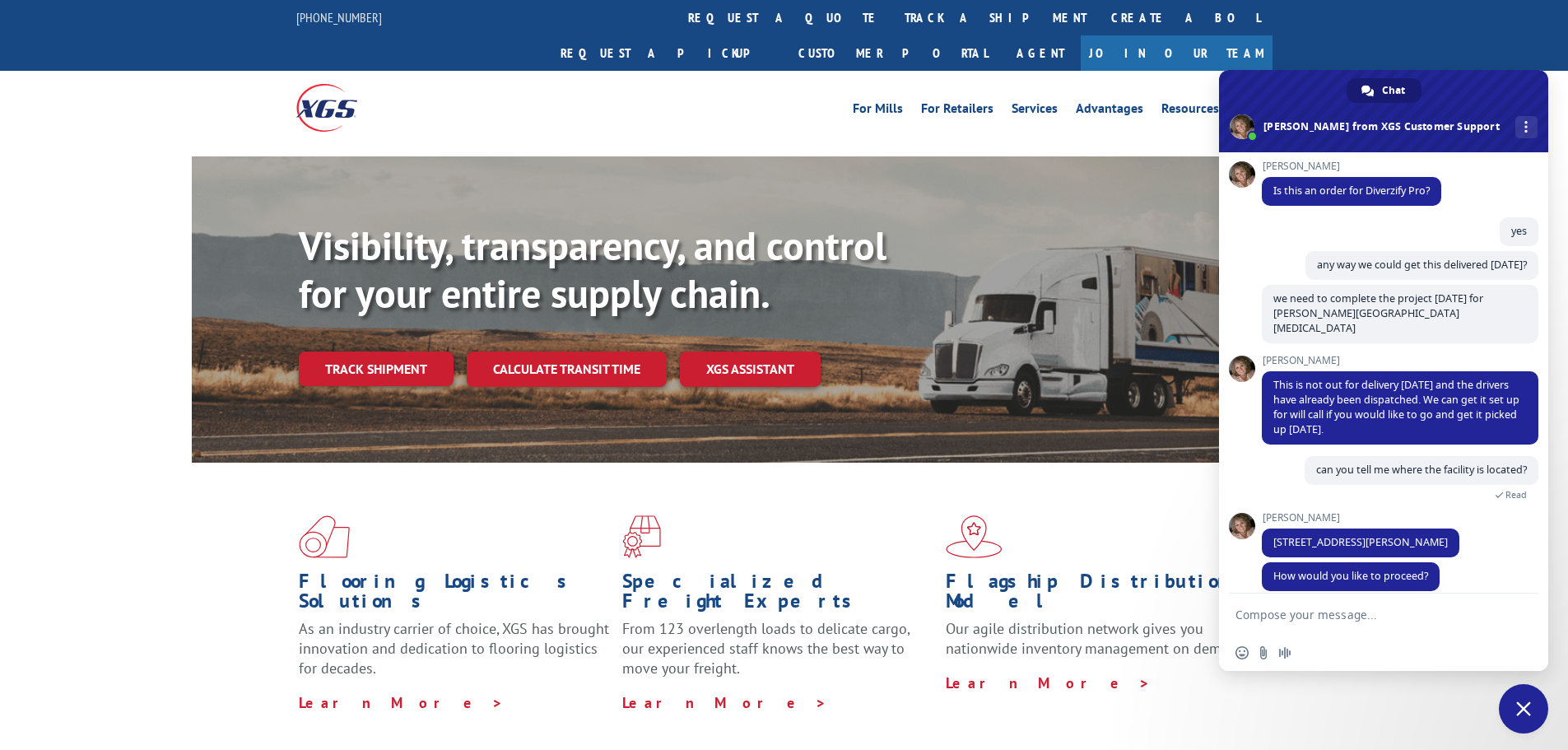
type textarea "otherwise they are deliver"
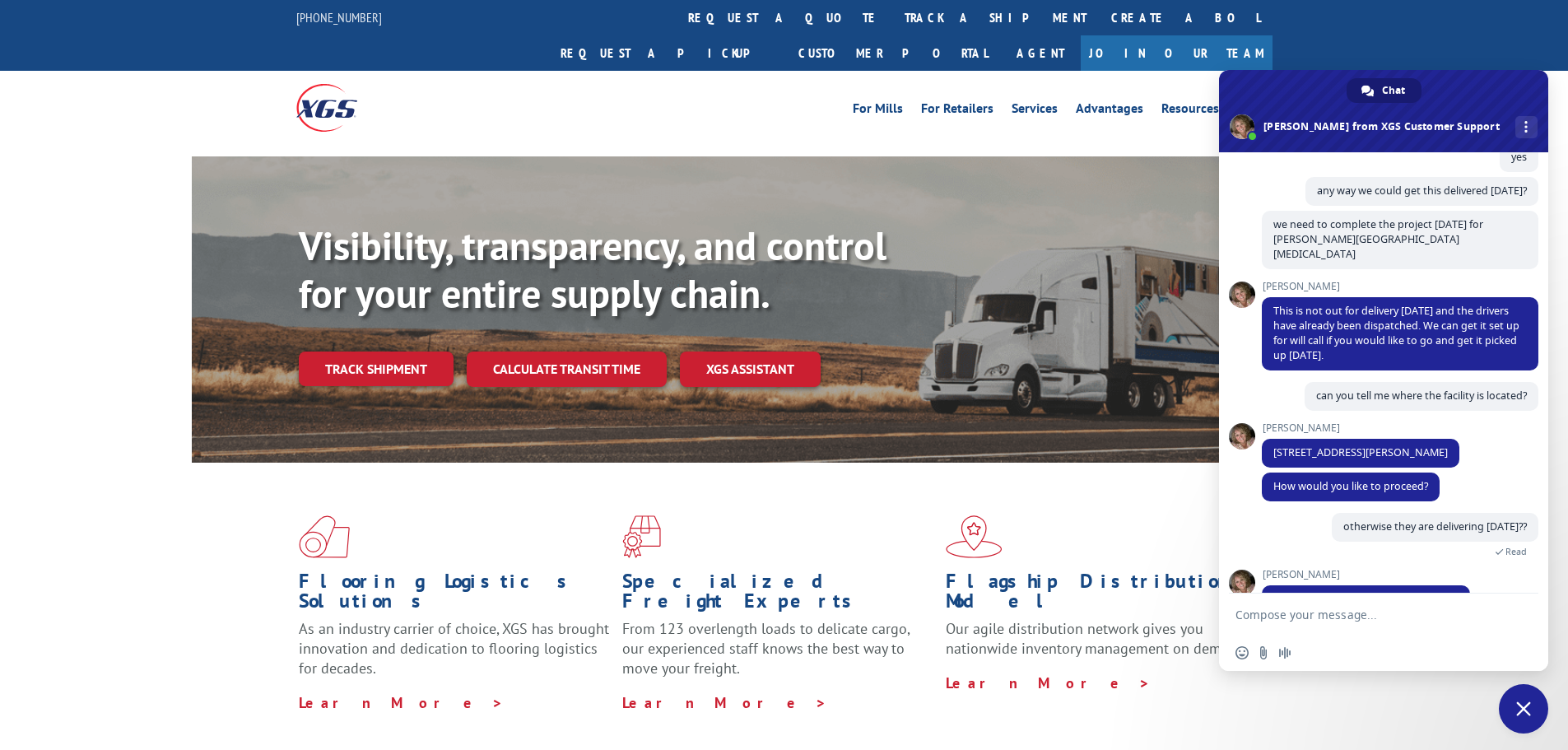
scroll to position [357, 0]
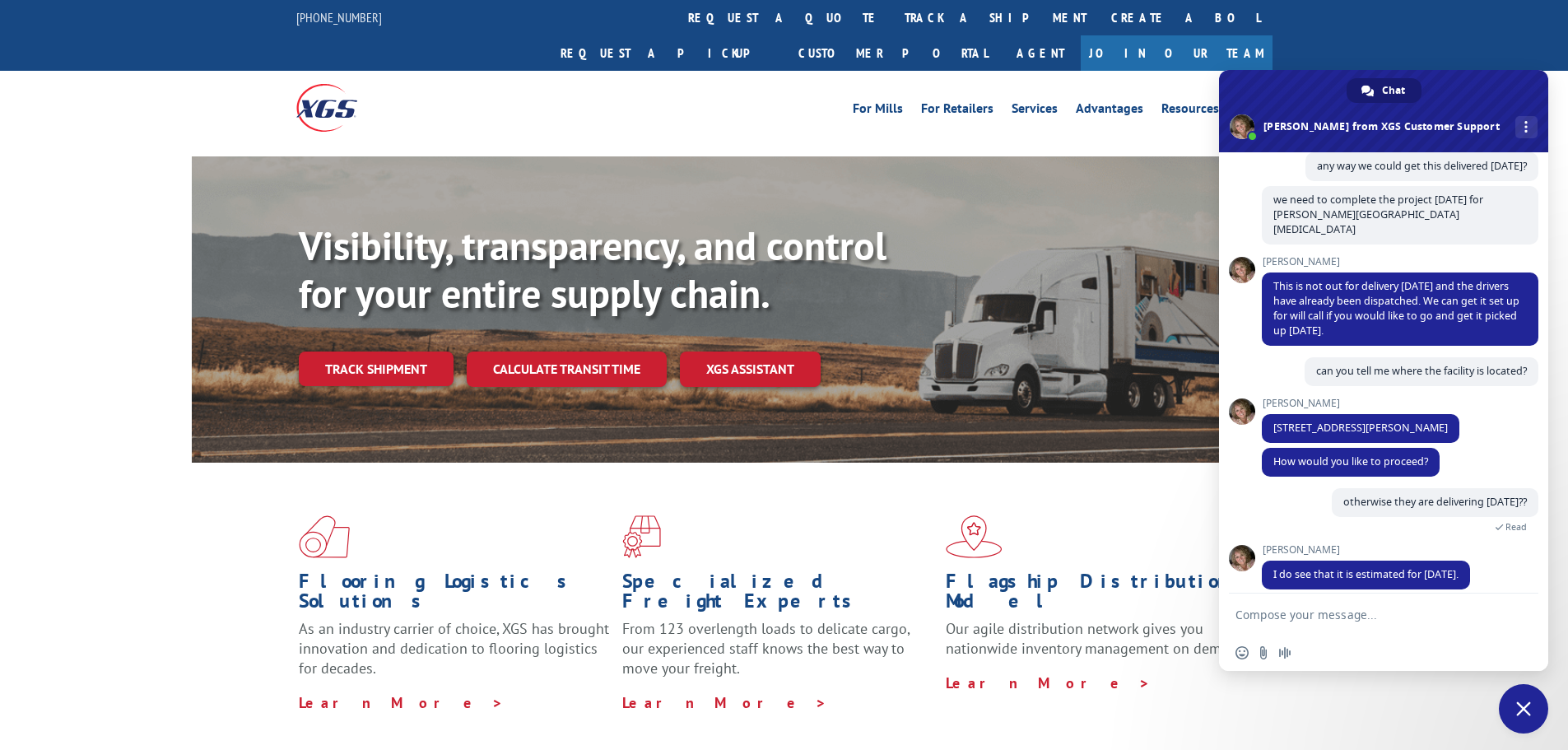
type textarea "can we get on"
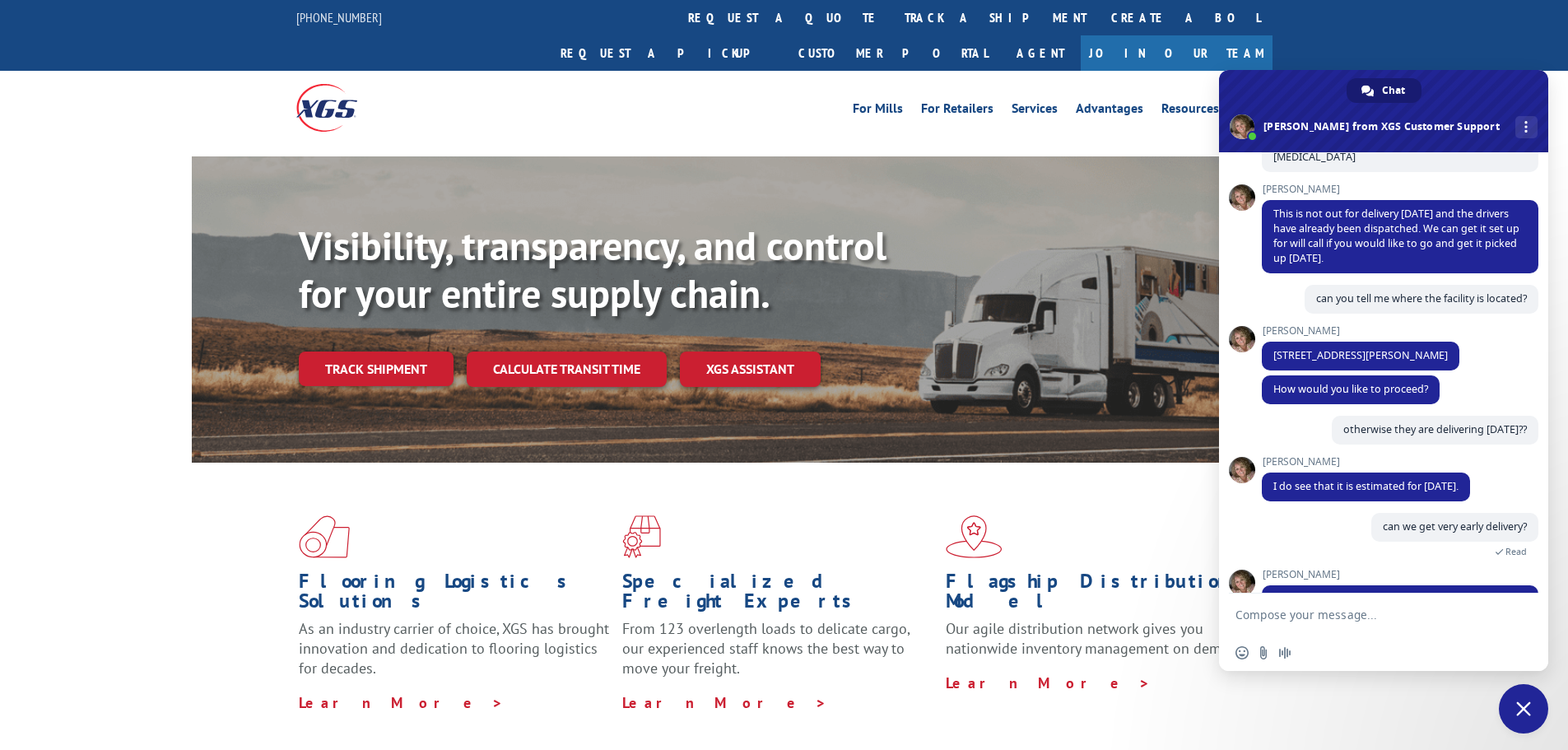
scroll to position [469, 0]
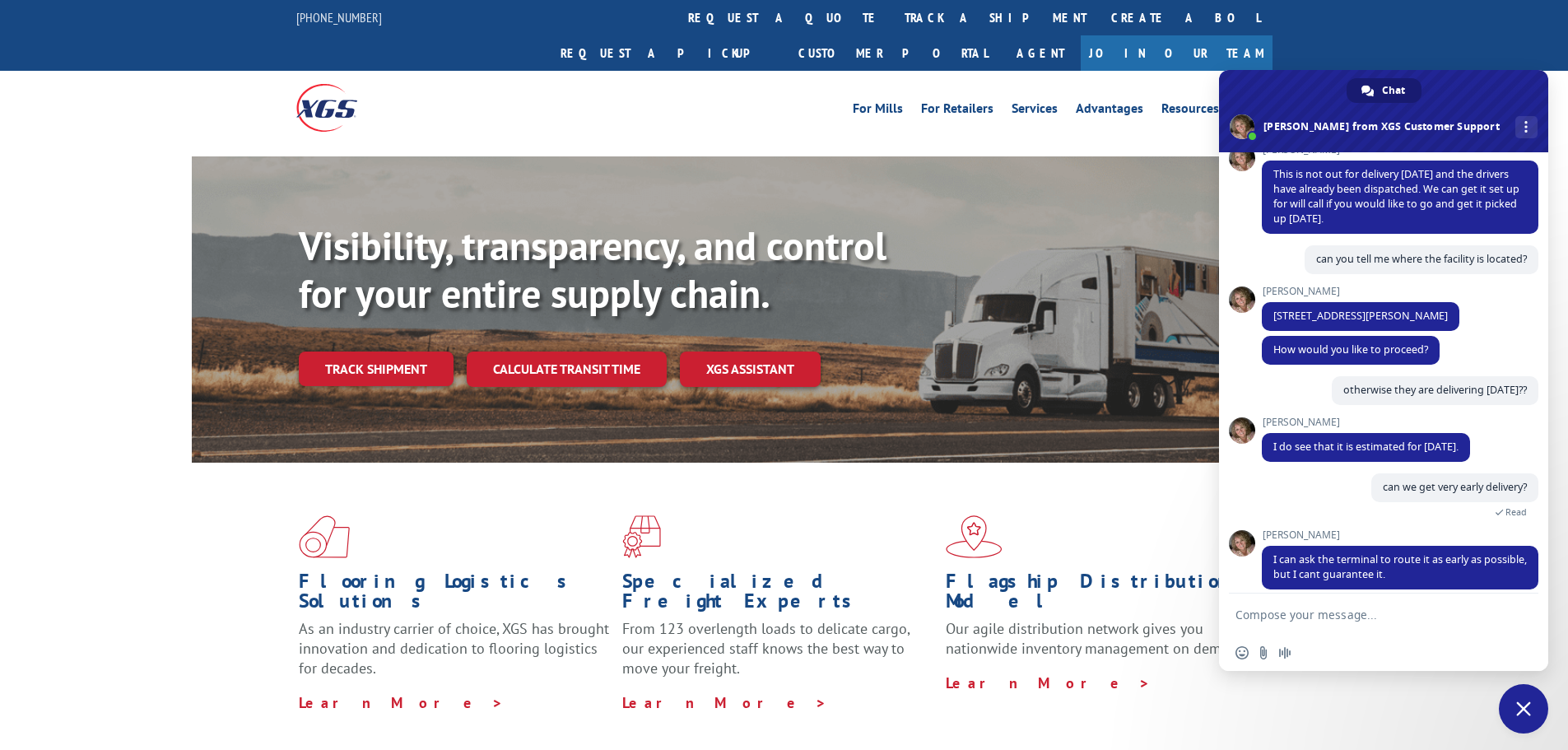
click at [1099, 365] on div "Visibility, transparency, and control for your entire supply chain. Track shipm…" at bounding box center [838, 337] width 1078 height 229
click at [1266, 614] on textarea "Compose your message..." at bounding box center [1366, 615] width 260 height 15
type textarea "ok, just deliver [DATE]"
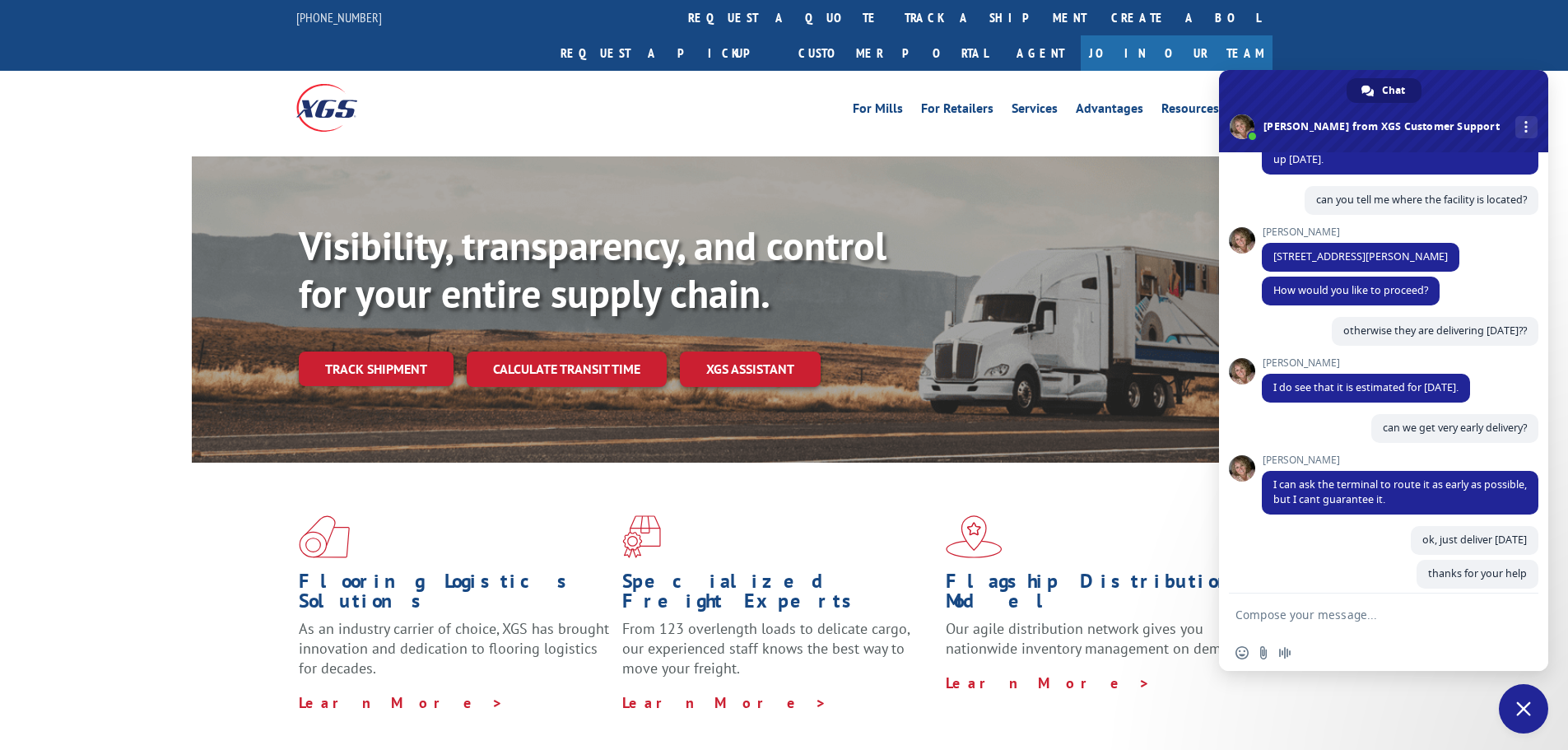
scroll to position [543, 0]
